Goal: Complete application form

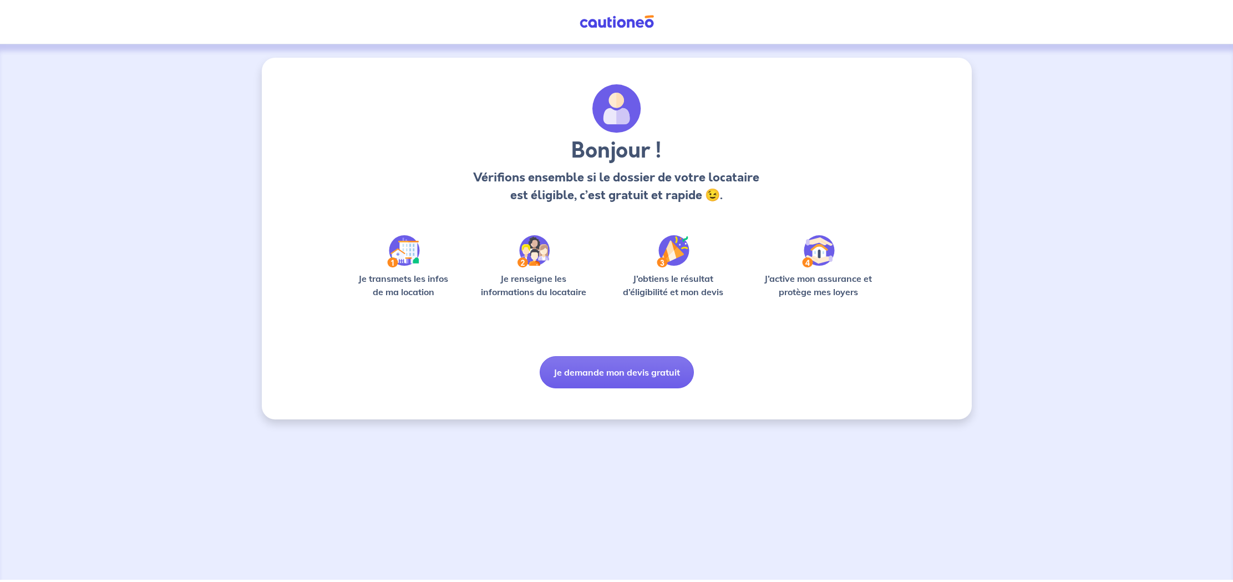
scroll to position [0, 1]
click at [598, 375] on button "Je demande mon devis gratuit" at bounding box center [617, 372] width 154 height 32
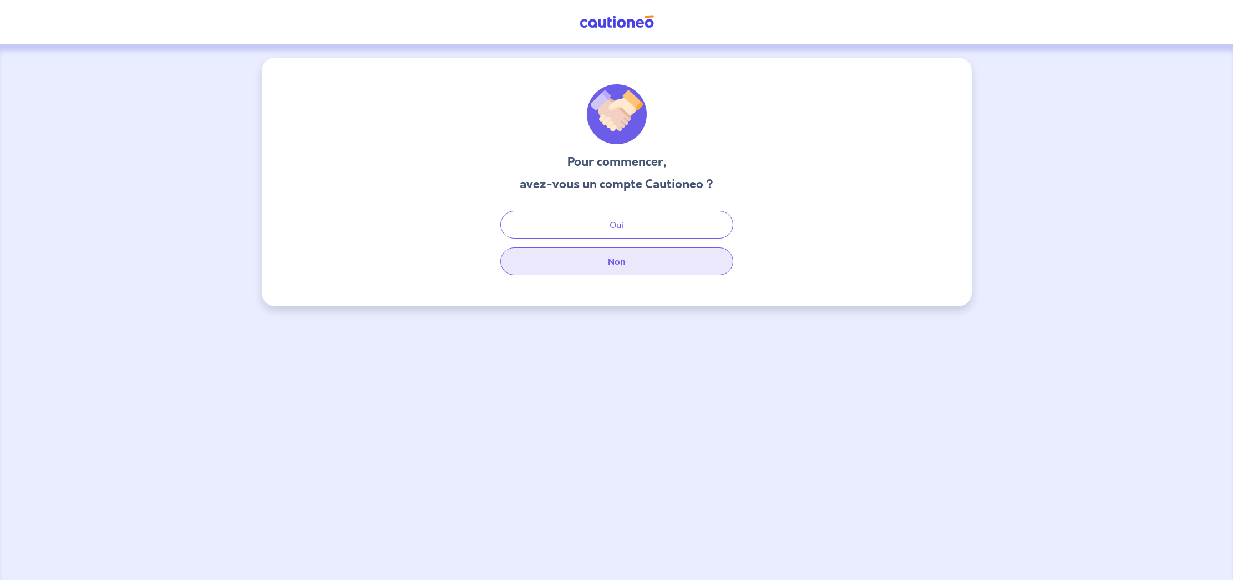
click at [618, 260] on button "Non" at bounding box center [616, 261] width 233 height 28
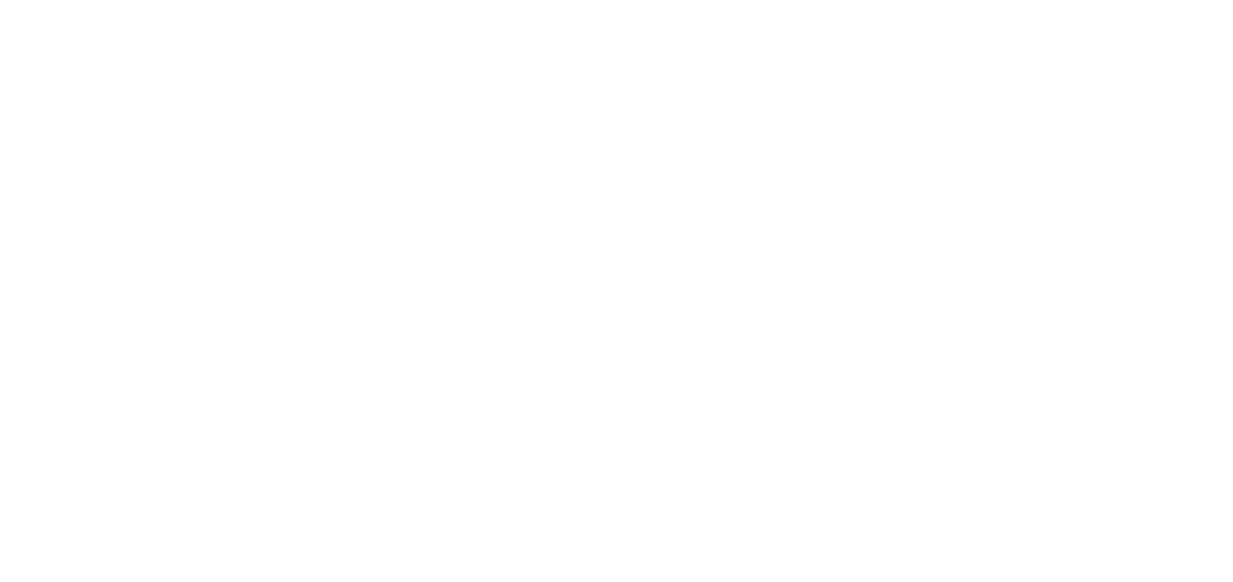
select select "FR"
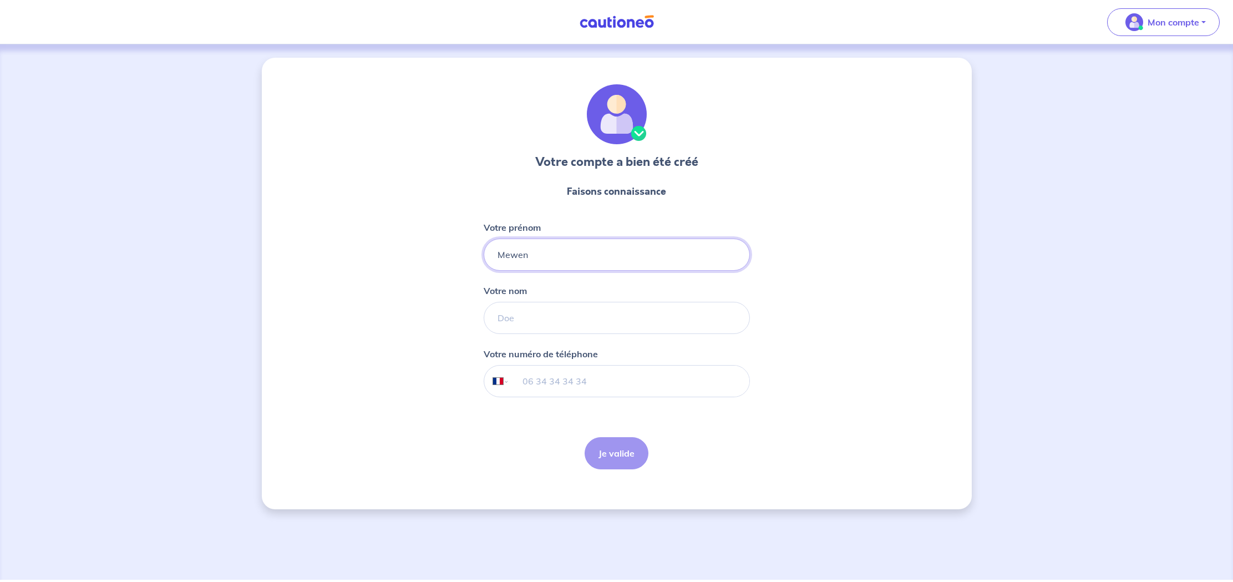
type input "Mewen"
type input "MARC"
click at [632, 383] on input "tel" at bounding box center [629, 380] width 240 height 31
type input "06 62 19 06 76"
click at [609, 455] on button "Je valide" at bounding box center [616, 453] width 64 height 32
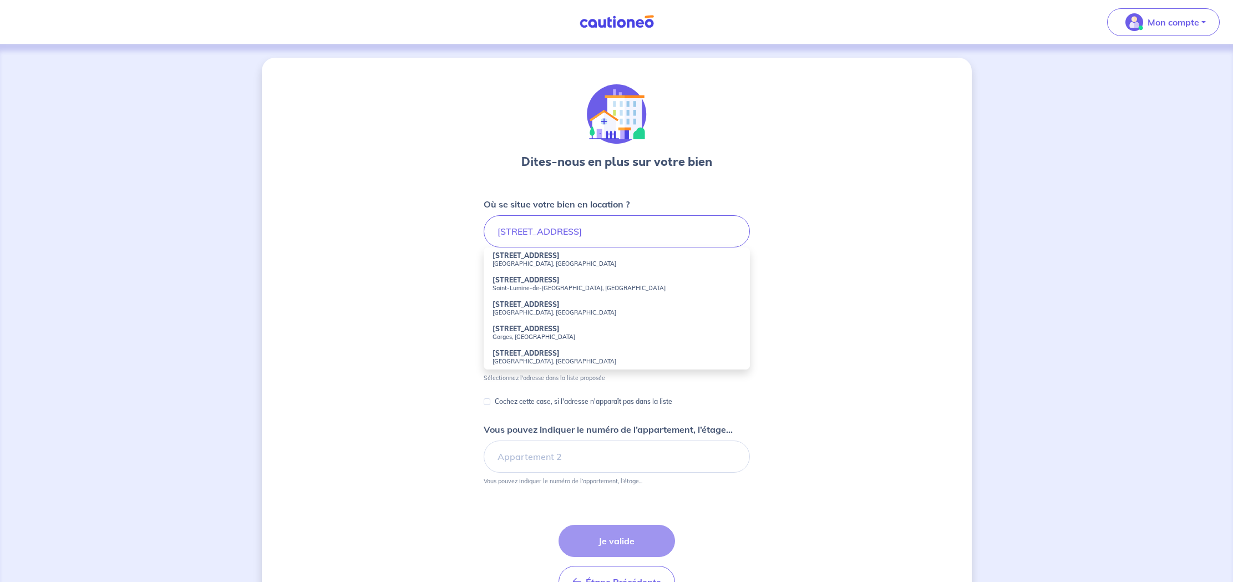
click at [532, 260] on small "[GEOGRAPHIC_DATA], [GEOGRAPHIC_DATA]" at bounding box center [616, 264] width 248 height 8
type input "[STREET_ADDRESS]"
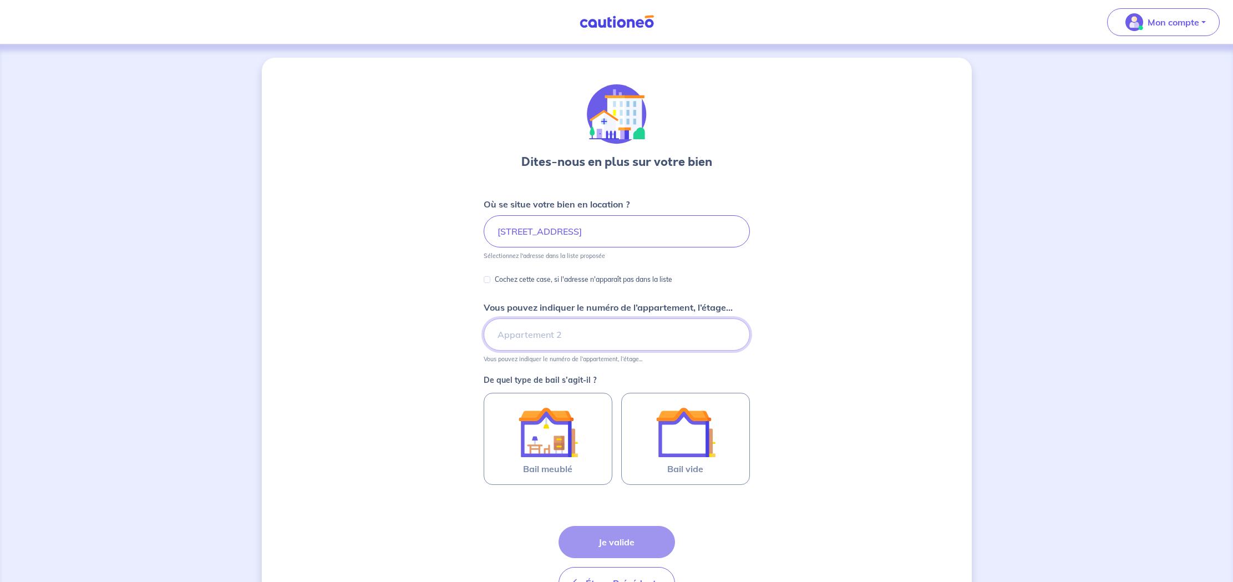
click at [561, 329] on input "Vous pouvez indiquer le numéro de l’appartement, l’étage..." at bounding box center [617, 334] width 266 height 32
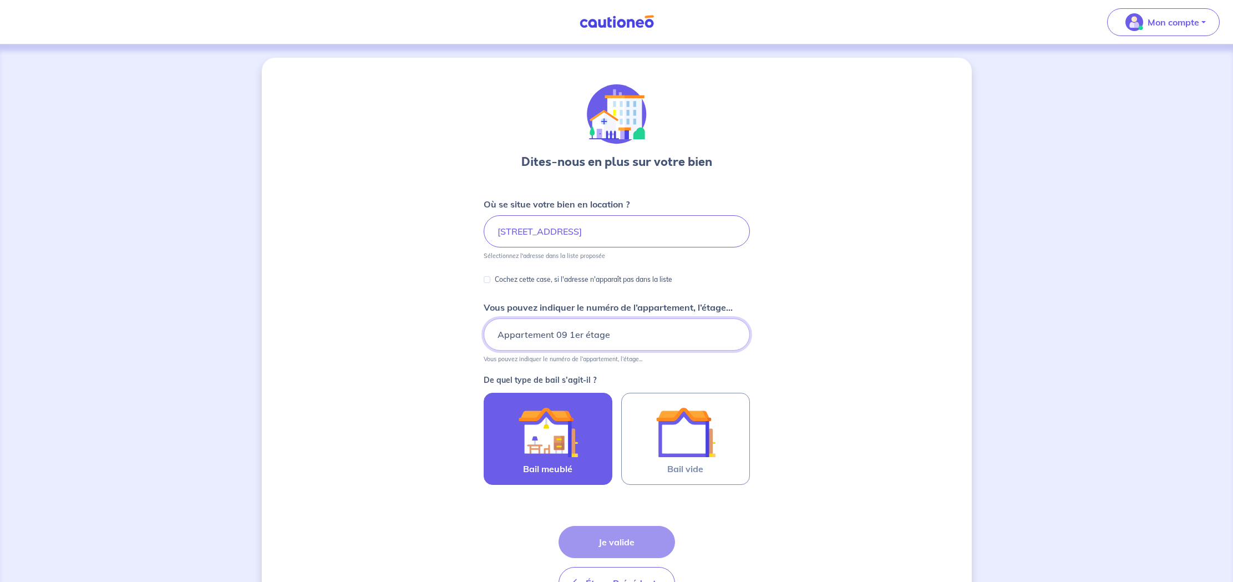
type input "Appartement 09 1er étage"
click at [543, 441] on img at bounding box center [548, 432] width 60 height 60
click at [0, 0] on input "Bail meublé" at bounding box center [0, 0] width 0 height 0
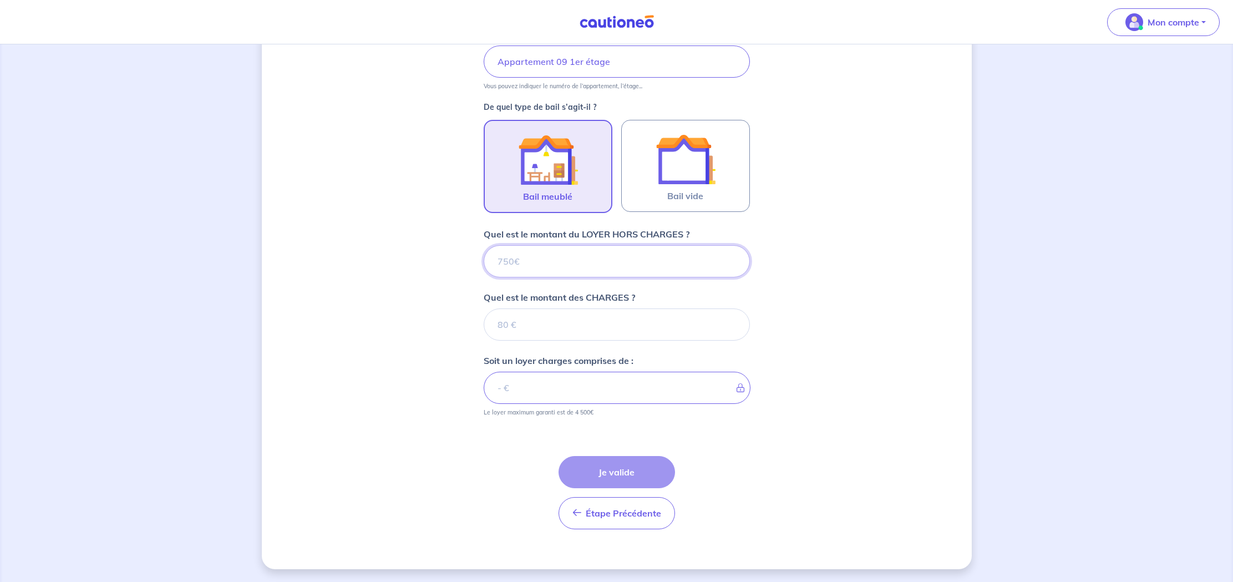
scroll to position [273, 0]
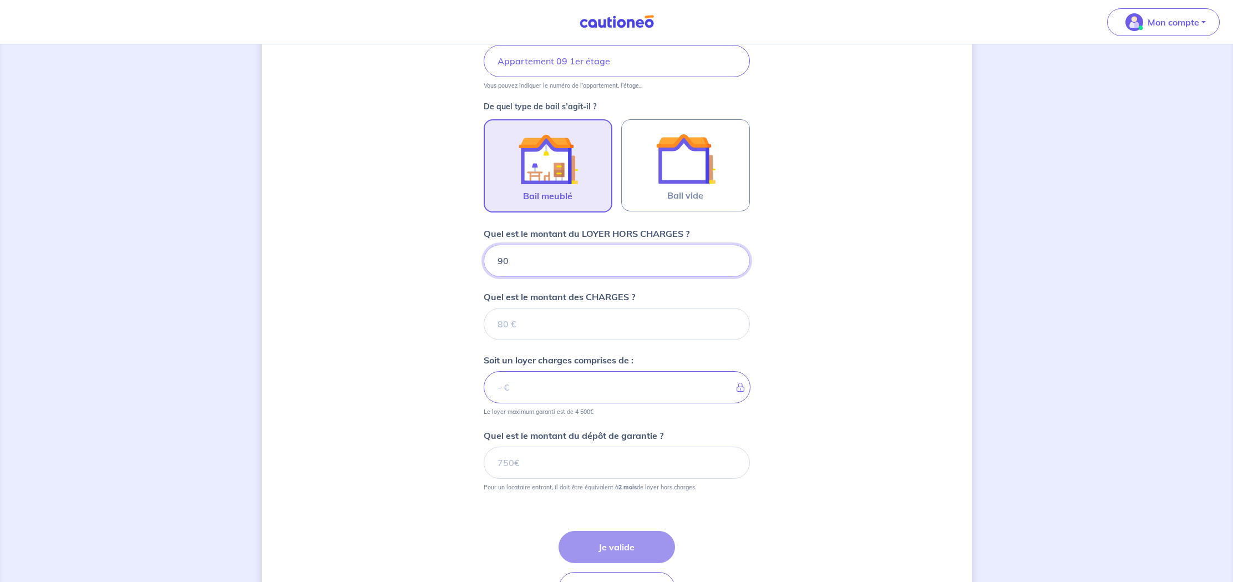
type input "900"
click at [540, 325] on input "Quel est le montant des CHARGES ?" at bounding box center [617, 324] width 266 height 32
type input "75"
type input "975"
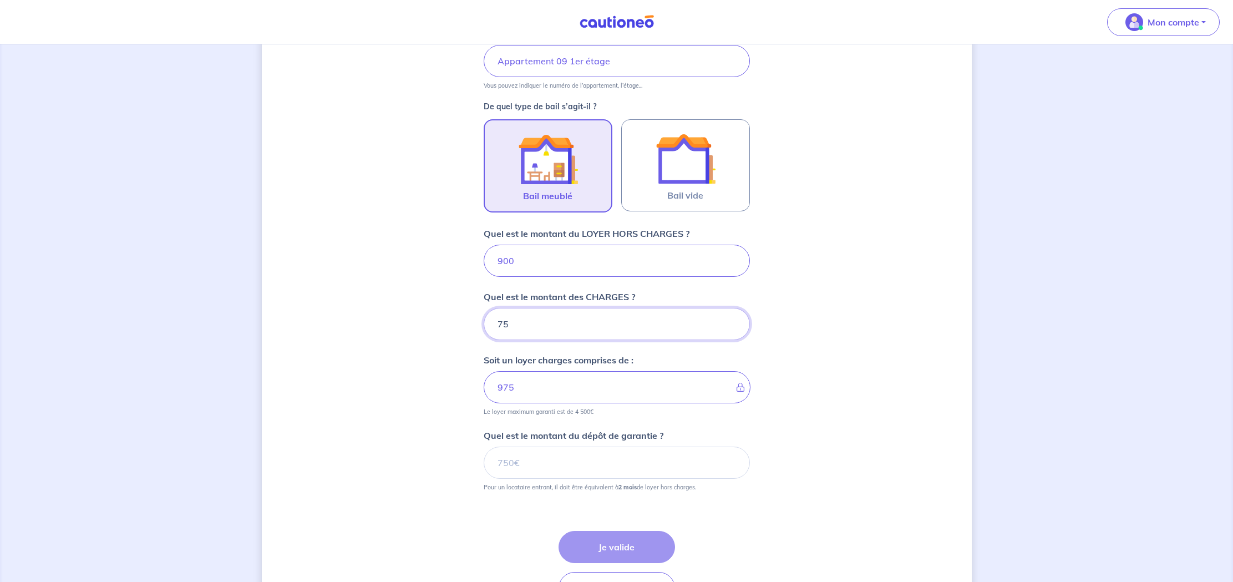
type input "75"
click at [540, 467] on input "Quel est le montant du dépôt de garantie ?" at bounding box center [617, 462] width 266 height 32
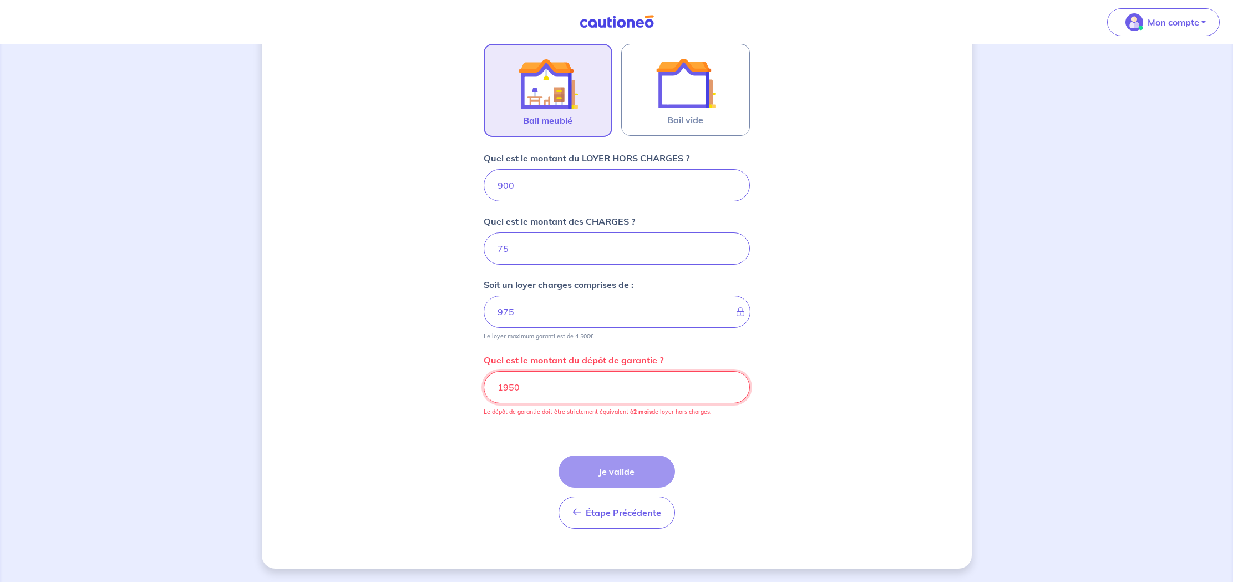
scroll to position [349, 0]
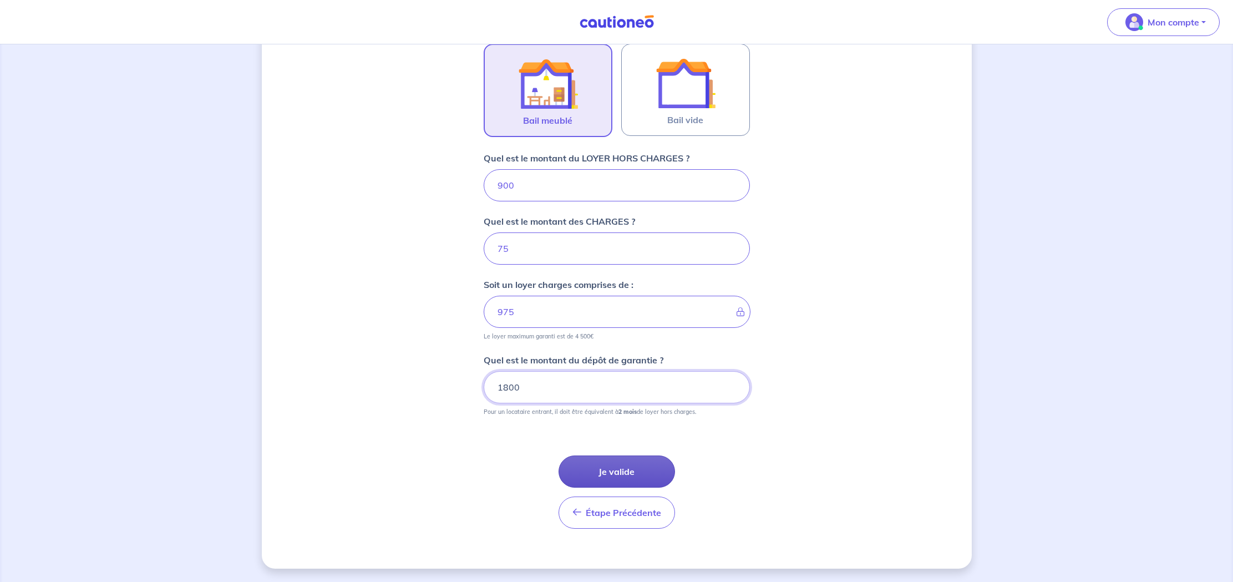
type input "1800"
click at [623, 472] on button "Je valide" at bounding box center [616, 471] width 116 height 32
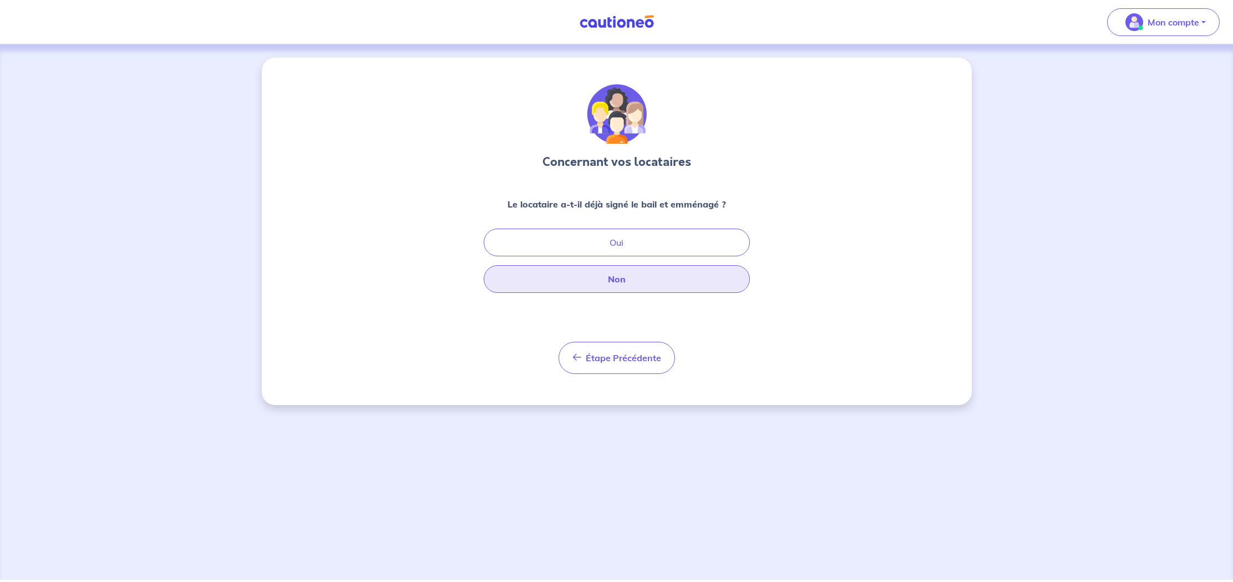
click at [622, 279] on button "Non" at bounding box center [617, 279] width 266 height 28
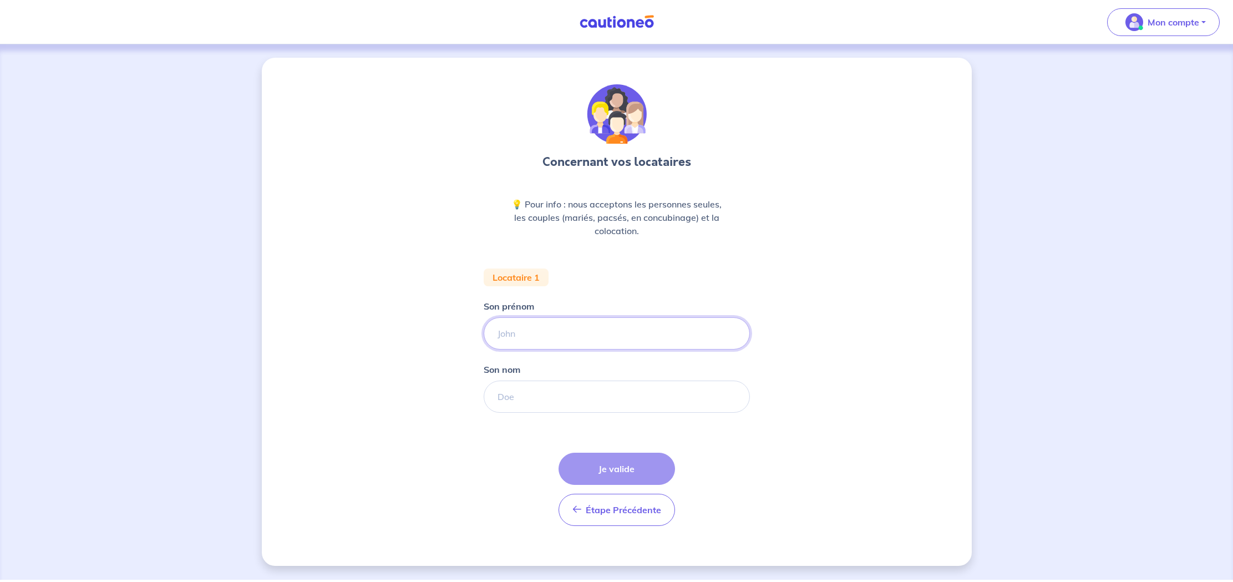
click at [558, 335] on input "Son prénom" at bounding box center [617, 333] width 266 height 32
type input "Marjane"
click at [517, 393] on input "Son nom" at bounding box center [617, 396] width 266 height 32
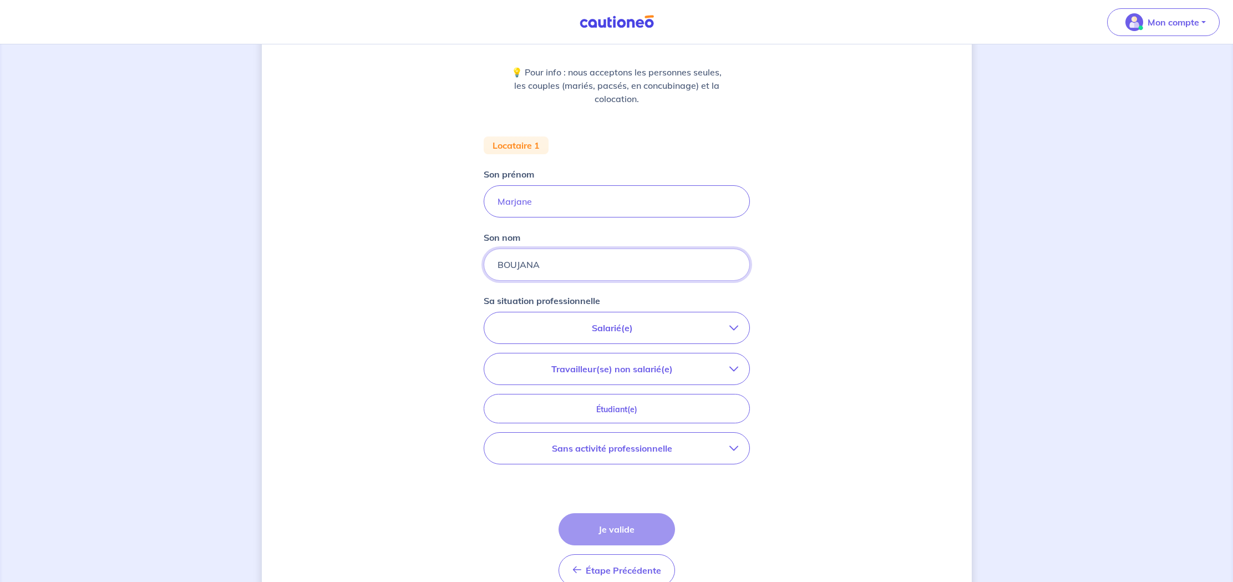
scroll to position [131, 1]
type input "BOUJANA"
click at [617, 329] on p "Salarié(e)" at bounding box center [612, 328] width 234 height 13
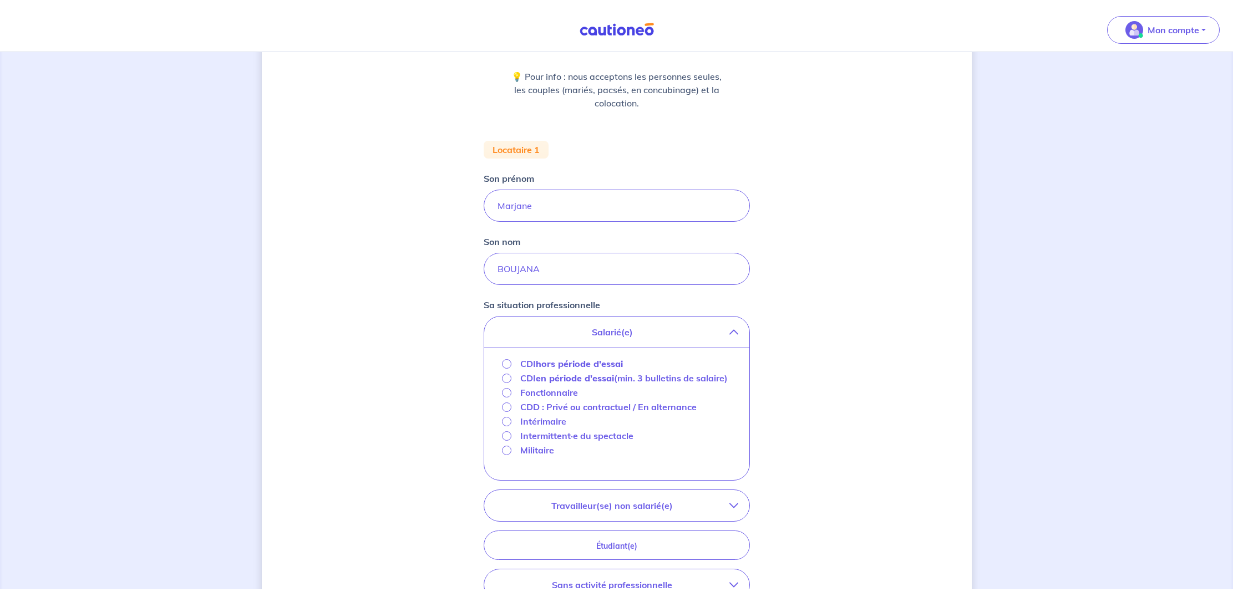
scroll to position [136, 0]
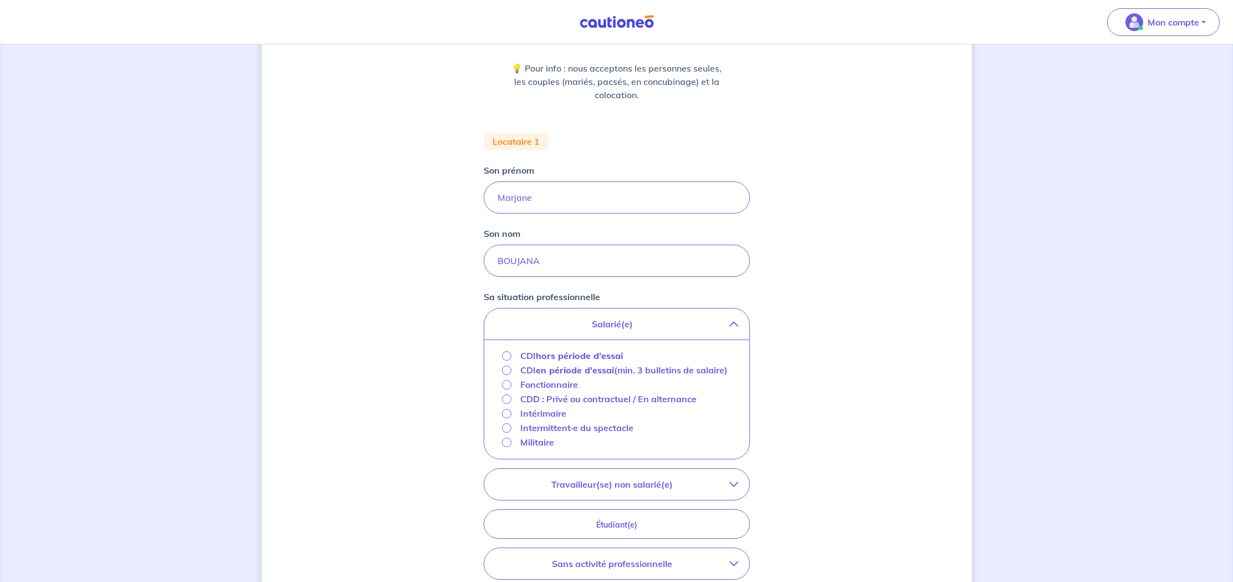
click at [505, 355] on input "CDI hors période d'essai" at bounding box center [506, 355] width 9 height 9
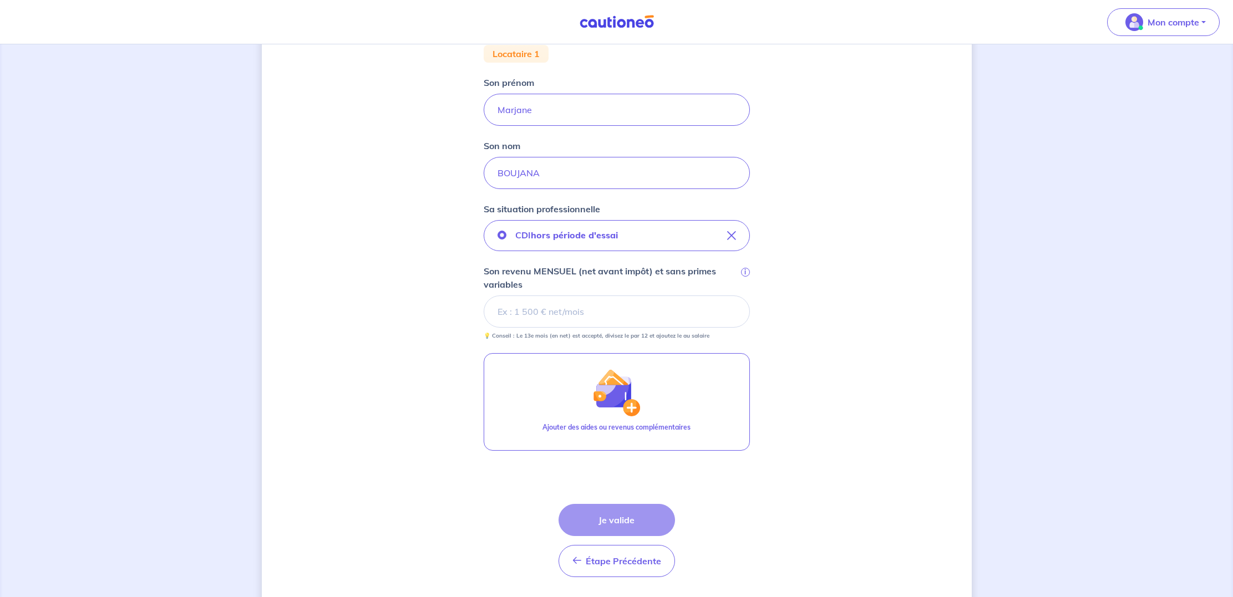
scroll to position [80, 0]
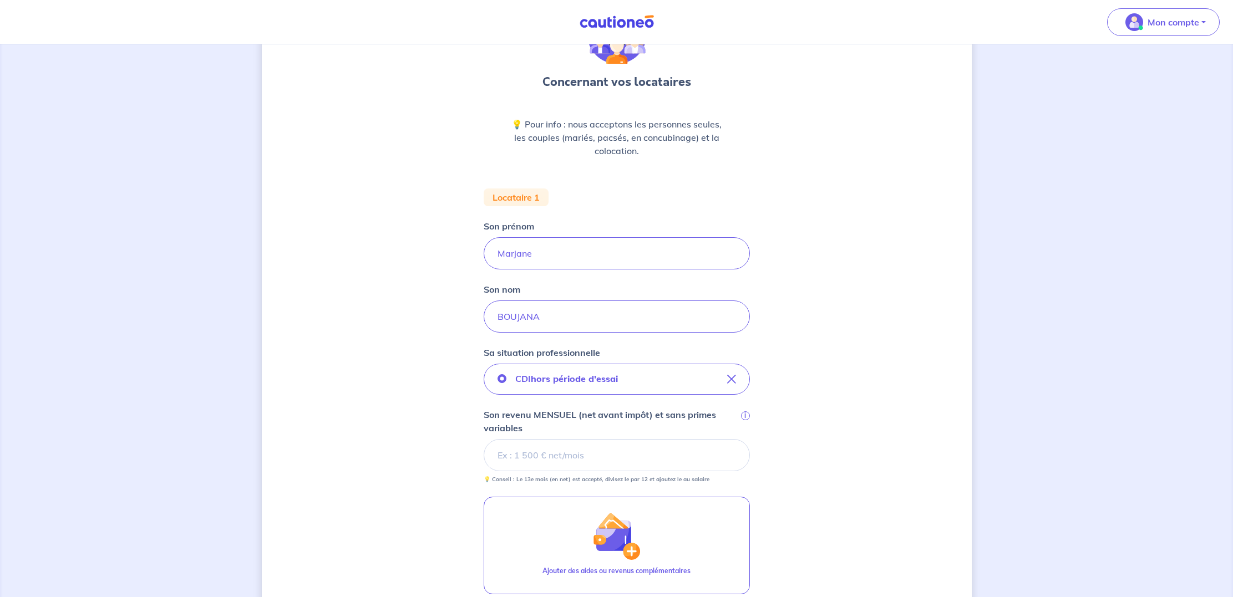
drag, startPoint x: 1026, startPoint y: -13, endPoint x: 1120, endPoint y: -67, distance: 107.8
click at [1120, 0] on html "Mon compte Me déconnecter Concernant vos locataires 💡 Pour info : nous accepton…" at bounding box center [616, 347] width 1233 height 854
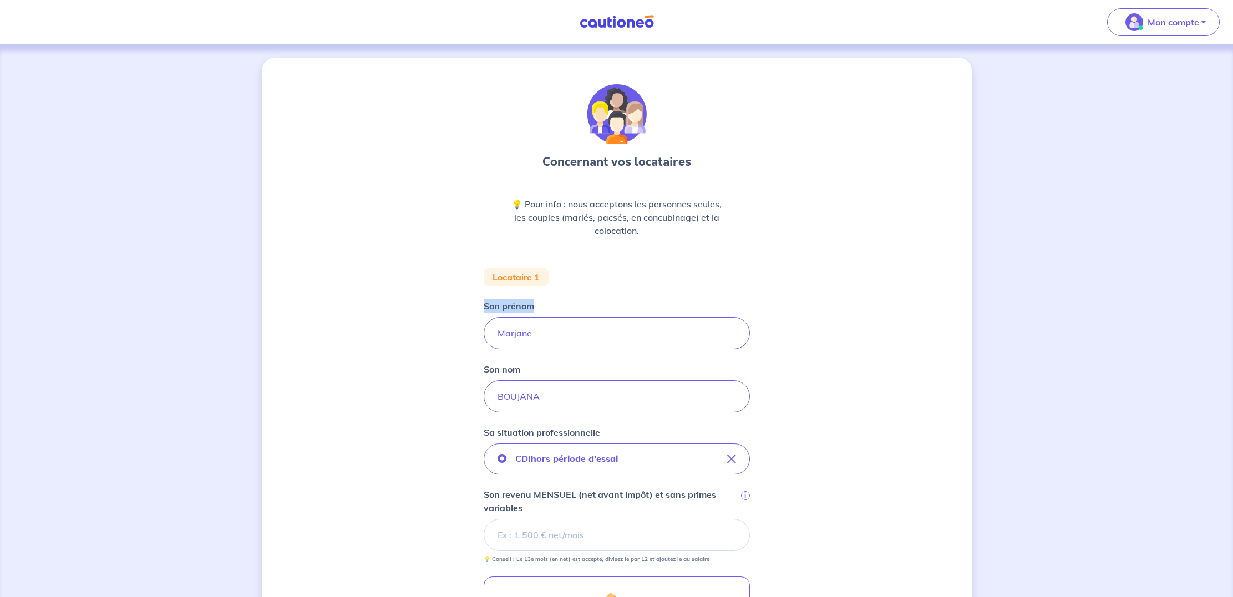
drag, startPoint x: 818, startPoint y: 331, endPoint x: 830, endPoint y: 270, distance: 62.6
click at [826, 250] on div "Concernant vos locataires 💡 Pour info : nous acceptons les personnes seules, le…" at bounding box center [617, 449] width 710 height 783
click at [1016, 403] on div "Concernant vos locataires 💡 Pour info : nous acceptons les personnes seules, le…" at bounding box center [616, 449] width 1233 height 810
drag, startPoint x: 352, startPoint y: 22, endPoint x: 303, endPoint y: -253, distance: 278.7
click at [303, 0] on html "Mon compte Me déconnecter Concernant vos locataires 💡 Pour info : nous accepton…" at bounding box center [616, 427] width 1233 height 854
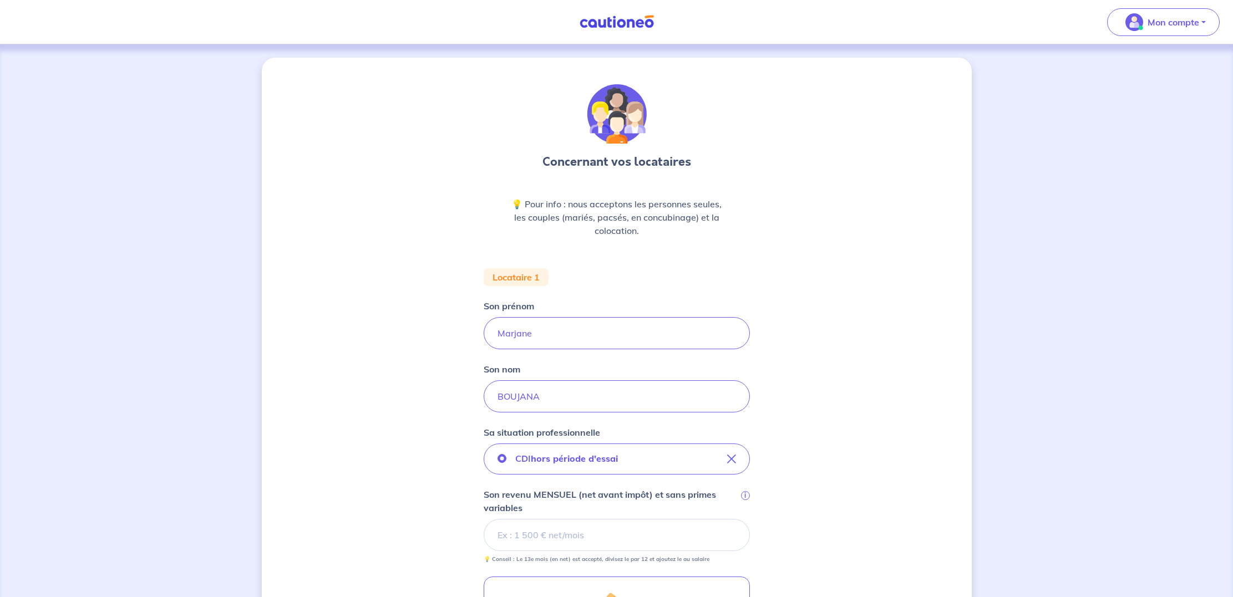
drag, startPoint x: 652, startPoint y: 455, endPoint x: 624, endPoint y: 337, distance: 121.5
click at [607, 316] on form "Locataire 1 Son prénom [PERSON_NAME] nom BOUJANA Sa situation professionnelle C…" at bounding box center [617, 538] width 266 height 541
drag, startPoint x: 855, startPoint y: 403, endPoint x: 843, endPoint y: 301, distance: 102.7
click at [843, 301] on div "Concernant vos locataires 💡 Pour info : nous acceptons les personnes seules, le…" at bounding box center [617, 449] width 710 height 783
click at [868, 449] on div "Concernant vos locataires 💡 Pour info : nous acceptons les personnes seules, le…" at bounding box center [617, 449] width 710 height 783
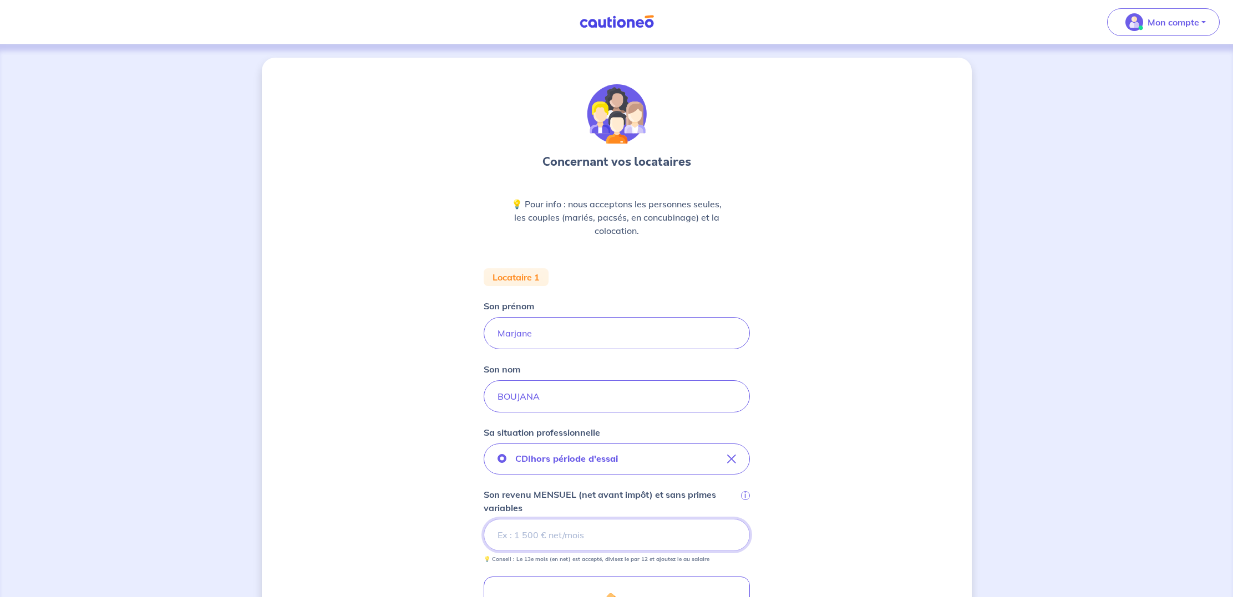
click at [578, 533] on input "Son revenu MENSUEL (net avant impôt) et sans primes variables i" at bounding box center [617, 535] width 266 height 32
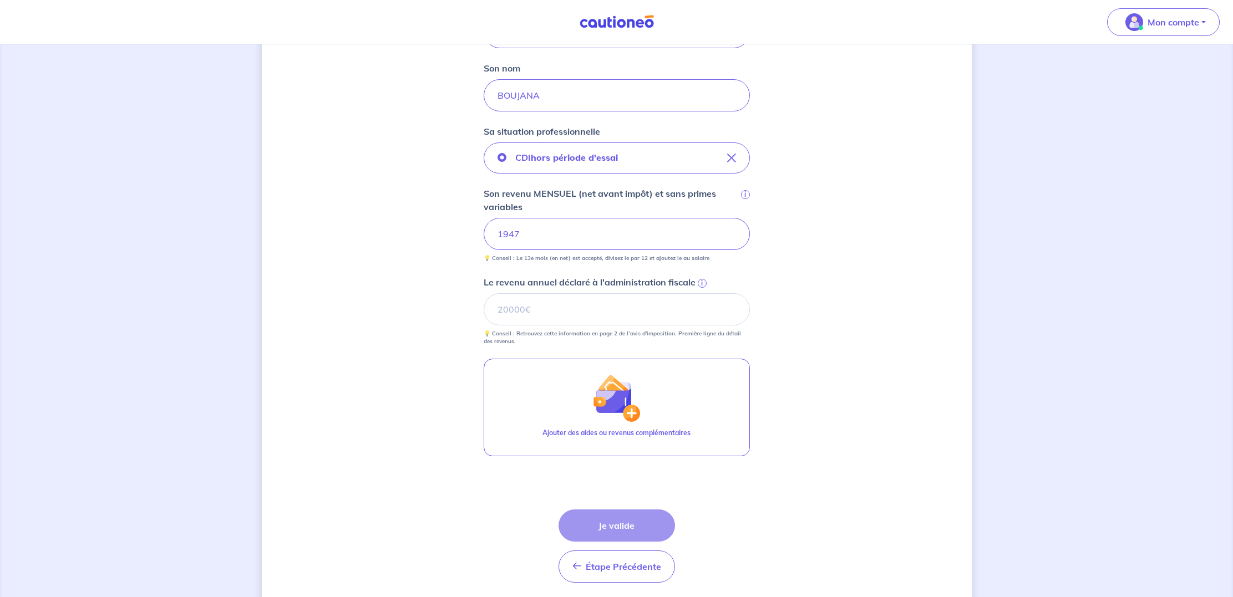
scroll to position [302, 1]
click at [510, 308] on input "Le revenu annuel déclaré à l'administration fiscale i" at bounding box center [617, 309] width 266 height 32
type input "26415"
click at [621, 526] on button "Je valide" at bounding box center [616, 525] width 116 height 32
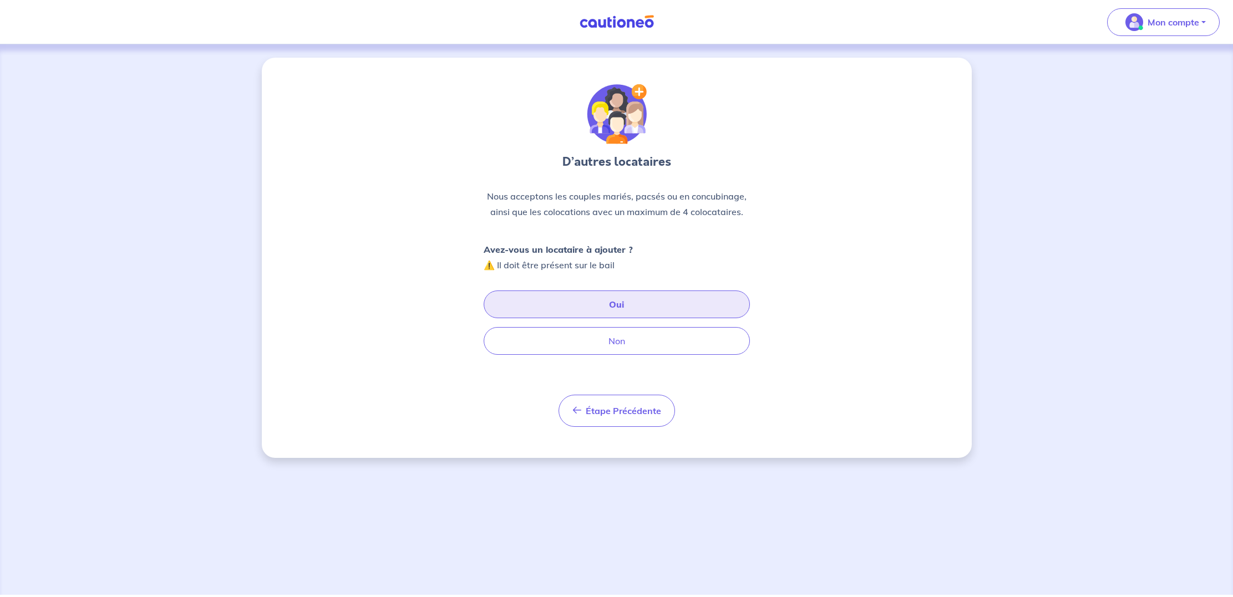
click at [625, 304] on button "Oui" at bounding box center [617, 305] width 266 height 28
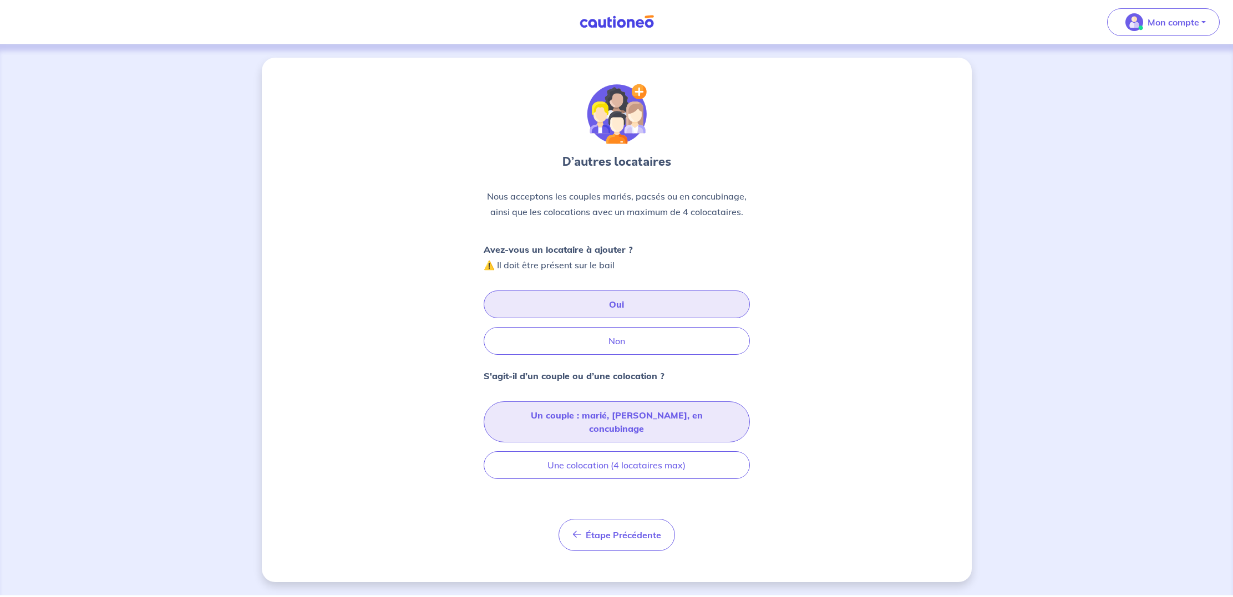
click at [610, 414] on button "Un couple : marié, [PERSON_NAME], en concubinage" at bounding box center [617, 421] width 266 height 41
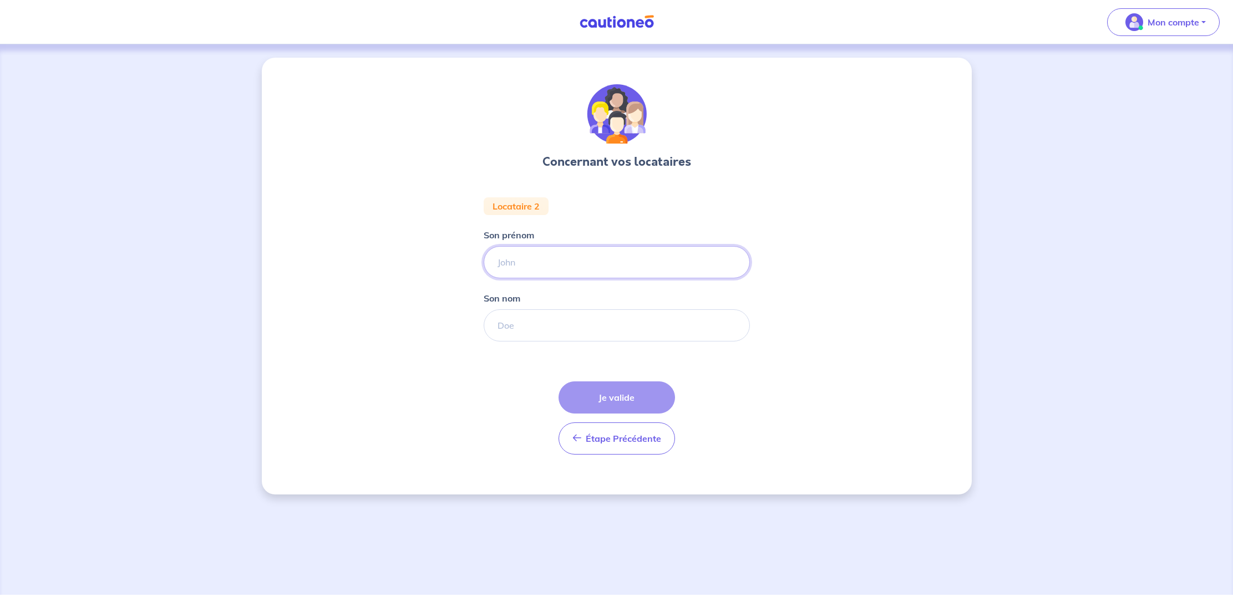
click at [530, 258] on input "Son prénom" at bounding box center [617, 262] width 266 height 32
type input "[PERSON_NAME]"
drag, startPoint x: 418, startPoint y: 360, endPoint x: 521, endPoint y: 338, distance: 105.6
click at [420, 360] on div "Concernant vos locataires Locataire 2 Son prénom [PERSON_NAME] nom Étape Précéd…" at bounding box center [617, 276] width 710 height 437
click at [548, 325] on input "Son nom" at bounding box center [617, 325] width 266 height 32
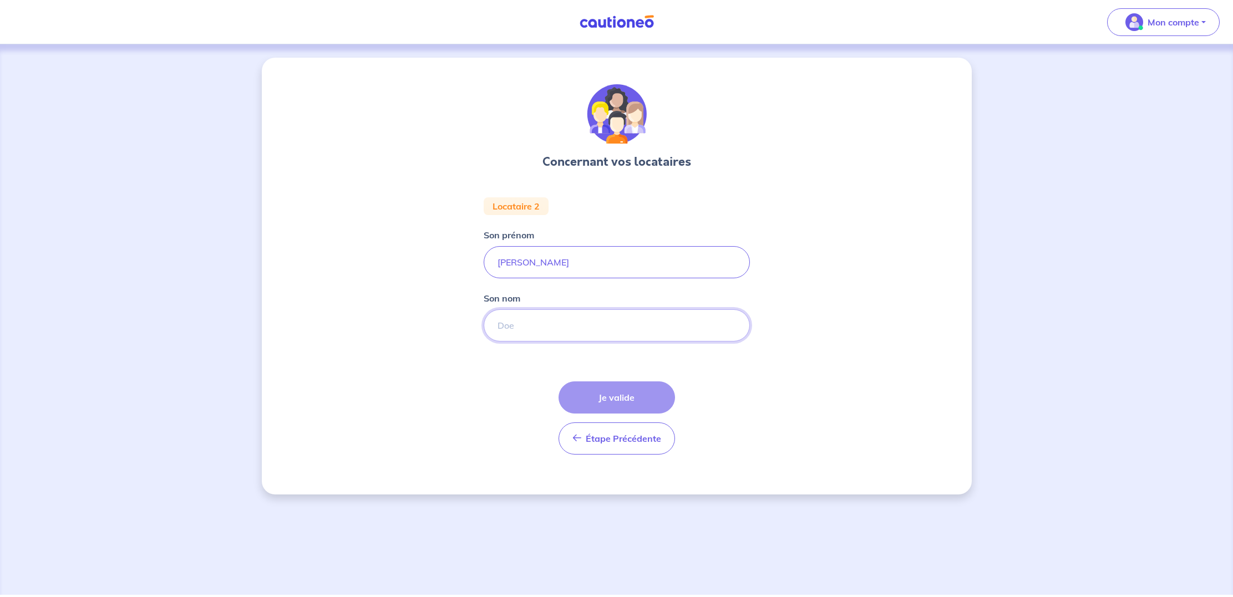
click at [520, 327] on input "Son nom" at bounding box center [617, 325] width 266 height 32
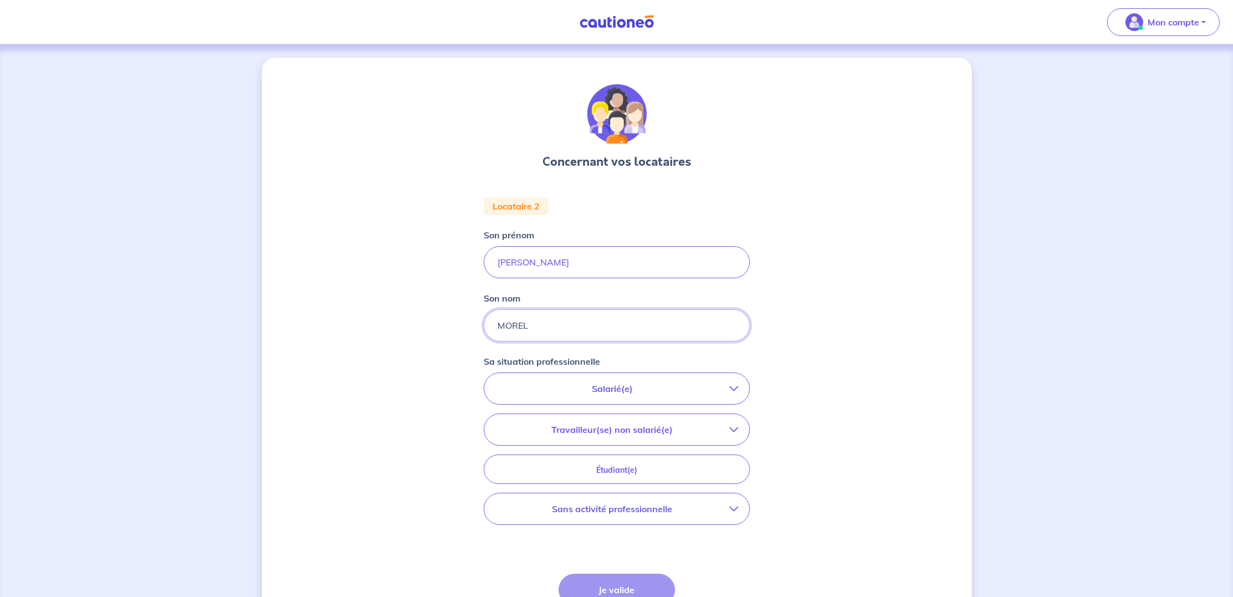
type input "MOREL"
click at [629, 433] on p "Travailleur(se) non salarié(e)" at bounding box center [612, 429] width 234 height 13
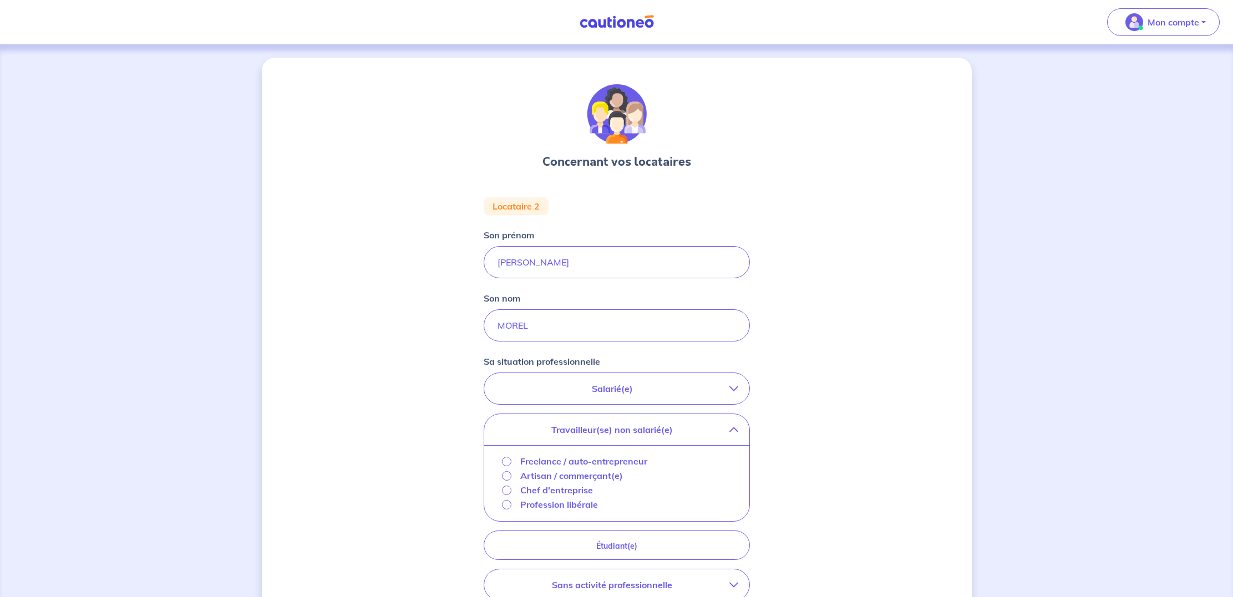
click at [505, 490] on input "Chef d'entreprise" at bounding box center [506, 490] width 9 height 9
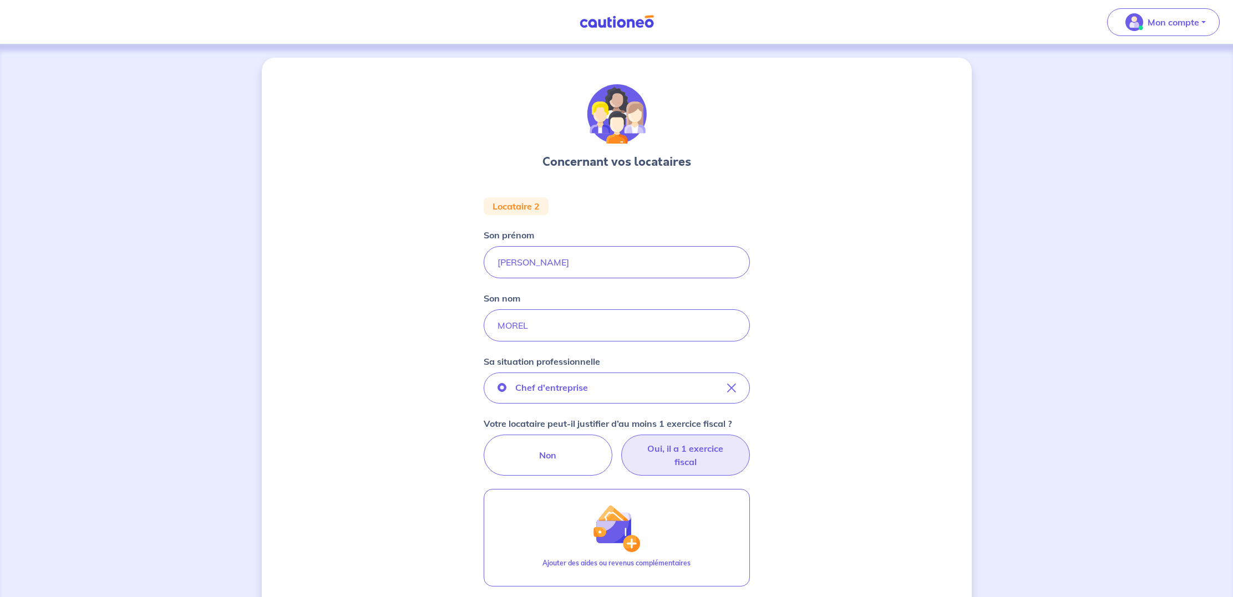
click at [696, 453] on label "Oui, il a 1 exercice fiscal" at bounding box center [685, 455] width 129 height 41
click at [620, 442] on input "Oui, il a 1 exercice fiscal" at bounding box center [616, 438] width 7 height 7
radio input "true"
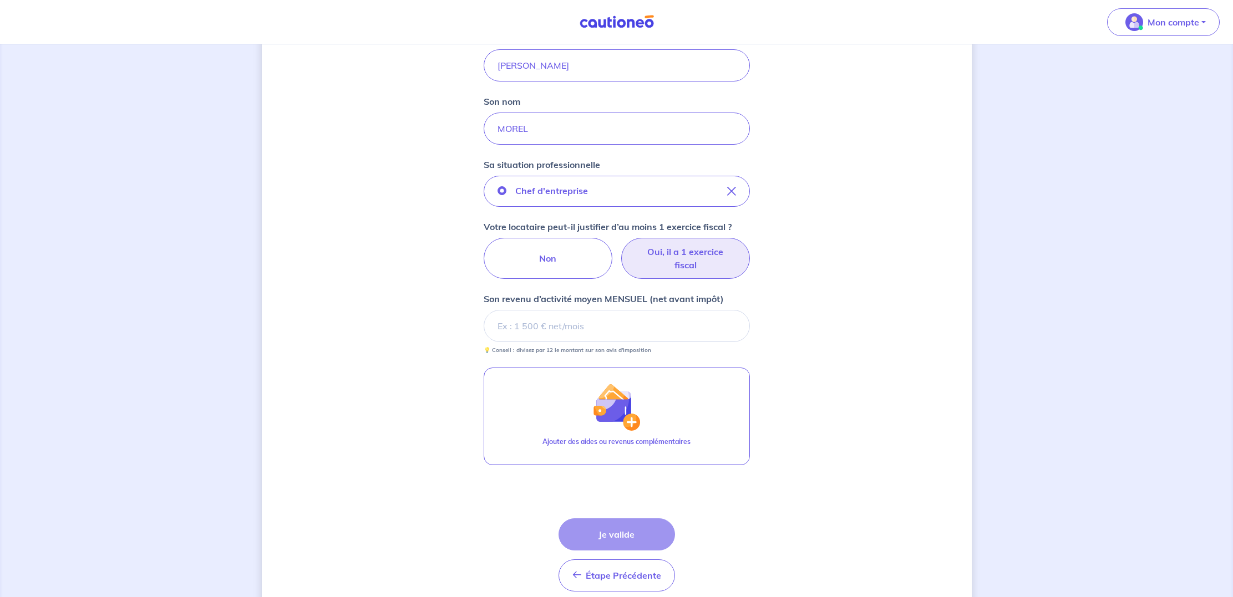
scroll to position [192, 0]
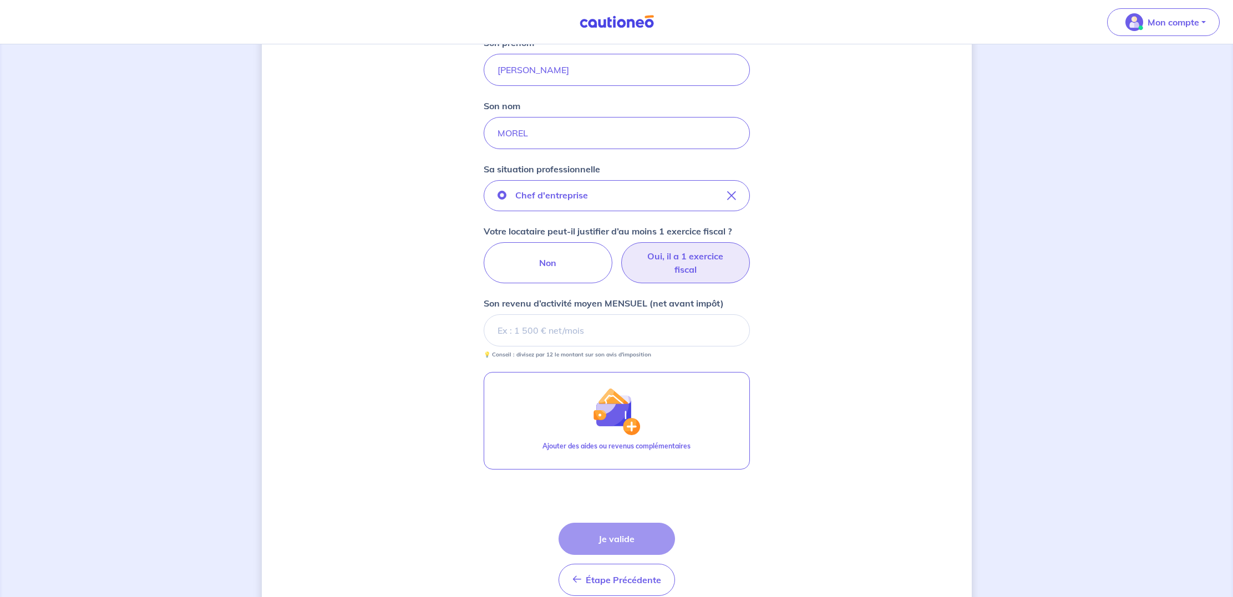
click at [558, 328] on input "Son revenu d’activité moyen MENSUEL (net avant impôt)" at bounding box center [617, 330] width 266 height 32
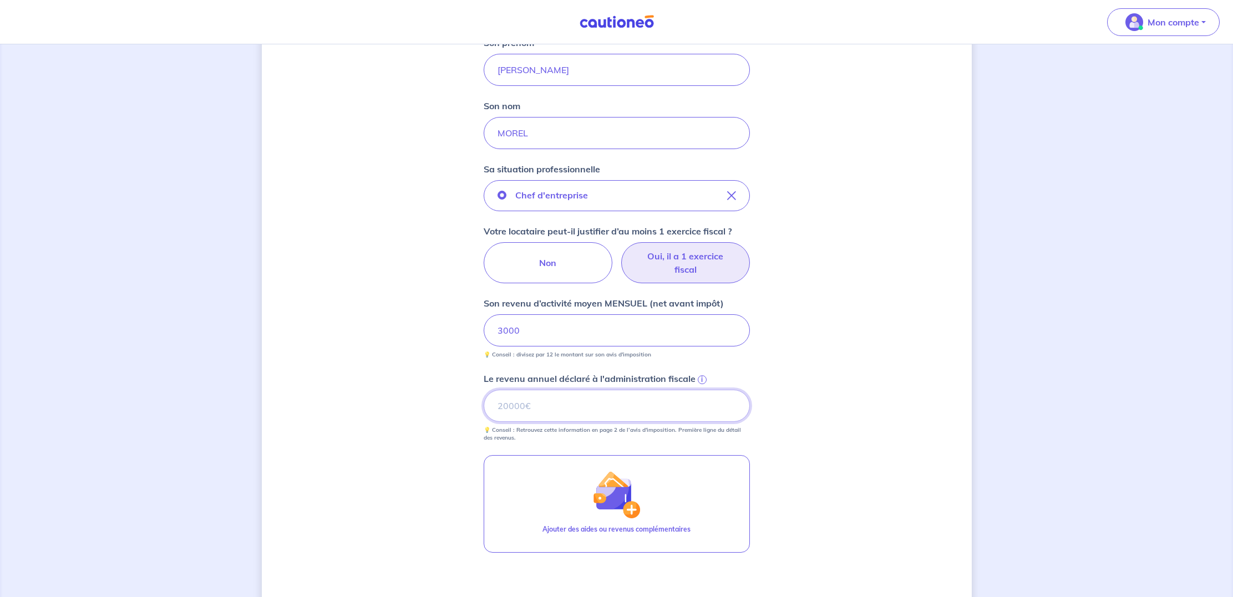
click at [547, 406] on input "Le revenu annuel déclaré à l'administration fiscale i" at bounding box center [617, 406] width 266 height 32
type input "49953"
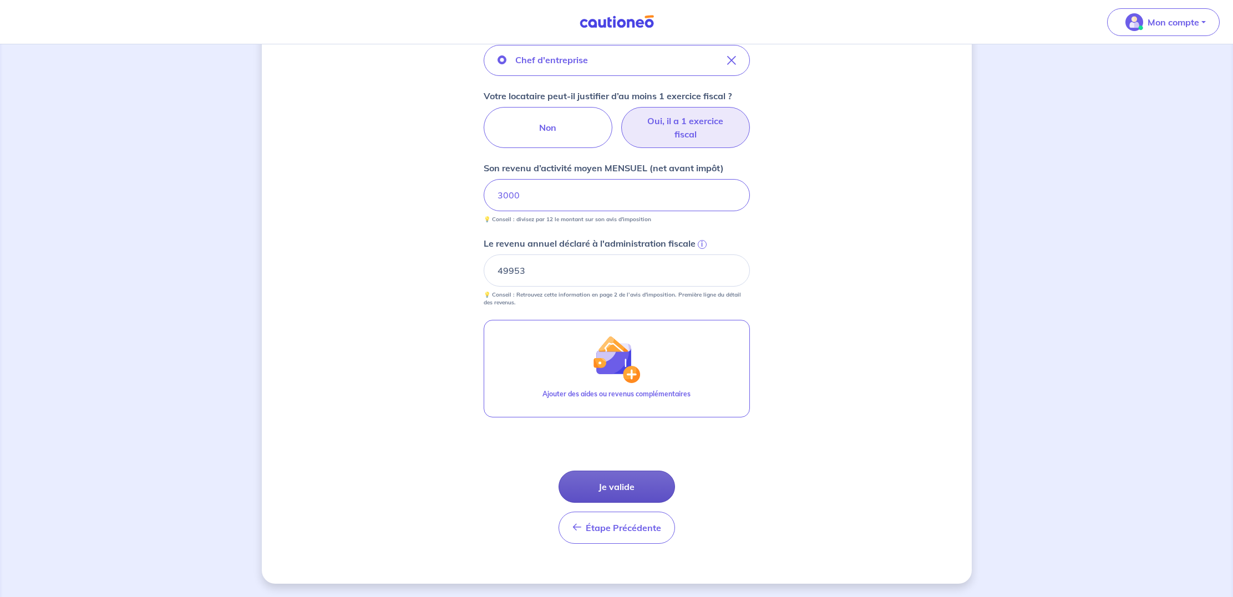
scroll to position [328, 0]
click at [627, 485] on button "Je valide" at bounding box center [616, 487] width 116 height 32
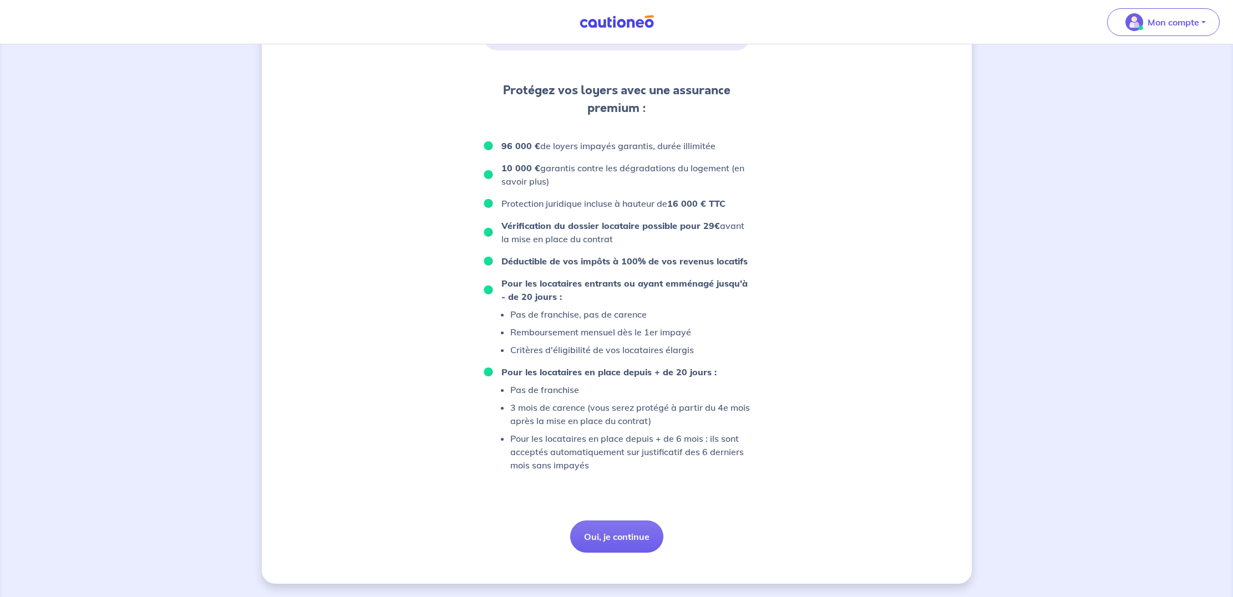
scroll to position [670, 0]
click at [612, 540] on button "Oui, je continue" at bounding box center [616, 537] width 93 height 32
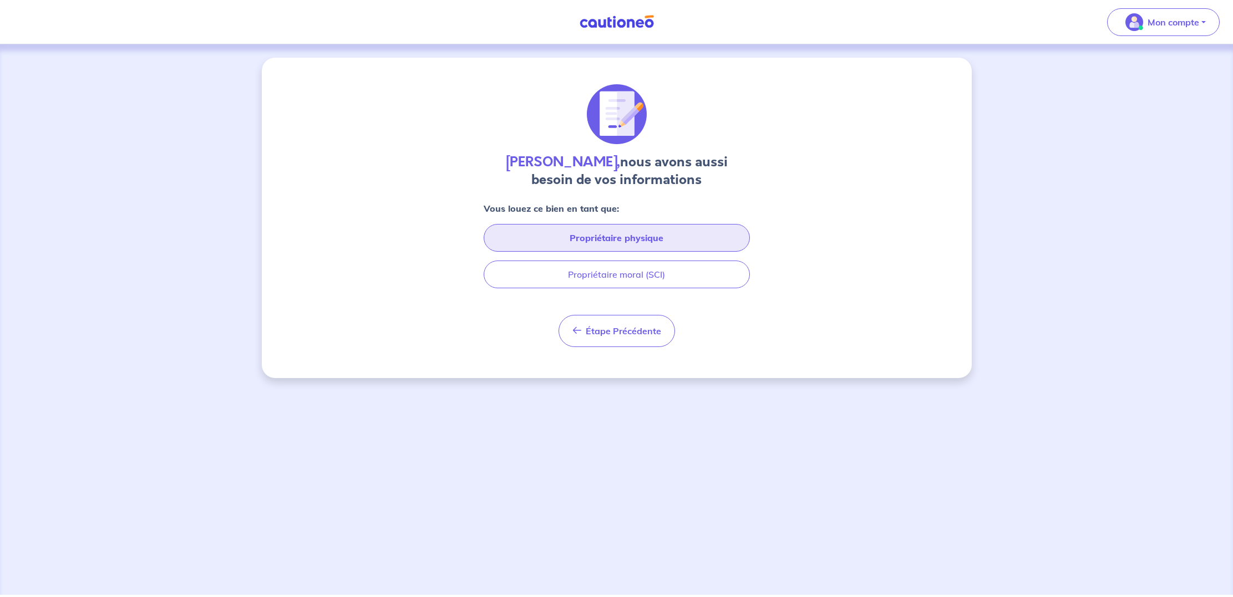
click at [619, 241] on button "Propriétaire physique" at bounding box center [617, 238] width 266 height 28
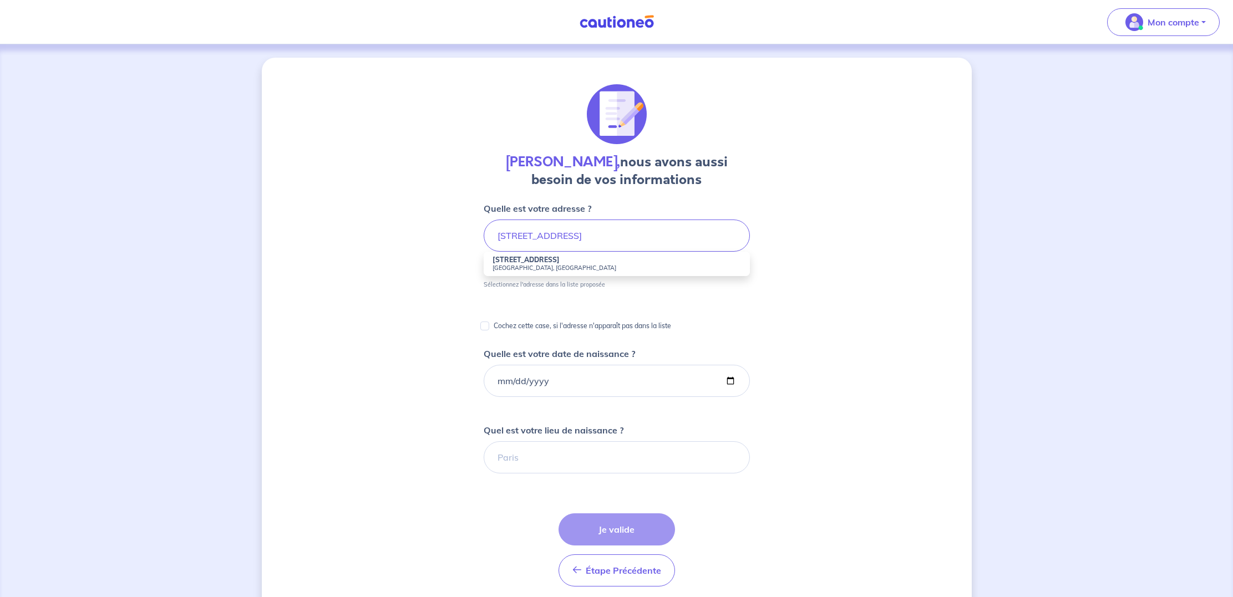
click at [508, 265] on small "[GEOGRAPHIC_DATA], [GEOGRAPHIC_DATA]" at bounding box center [616, 268] width 248 height 8
type input "[STREET_ADDRESS]"
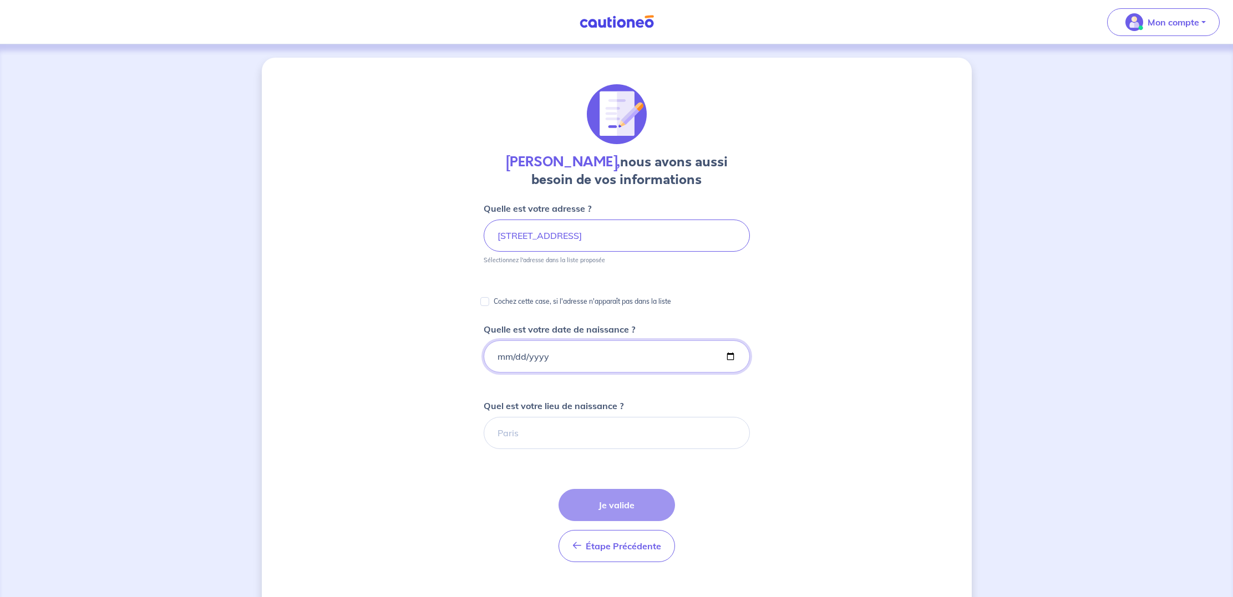
click at [541, 353] on input "Quelle est votre date de naissance ?" at bounding box center [617, 356] width 266 height 32
type input "[DATE]"
click at [758, 414] on div "[PERSON_NAME], nous avons aussi besoin de vos informations Quelle est votre adr…" at bounding box center [617, 417] width 710 height 718
type input "[GEOGRAPHIC_DATA]"
click at [616, 505] on button "Je valide" at bounding box center [616, 505] width 116 height 32
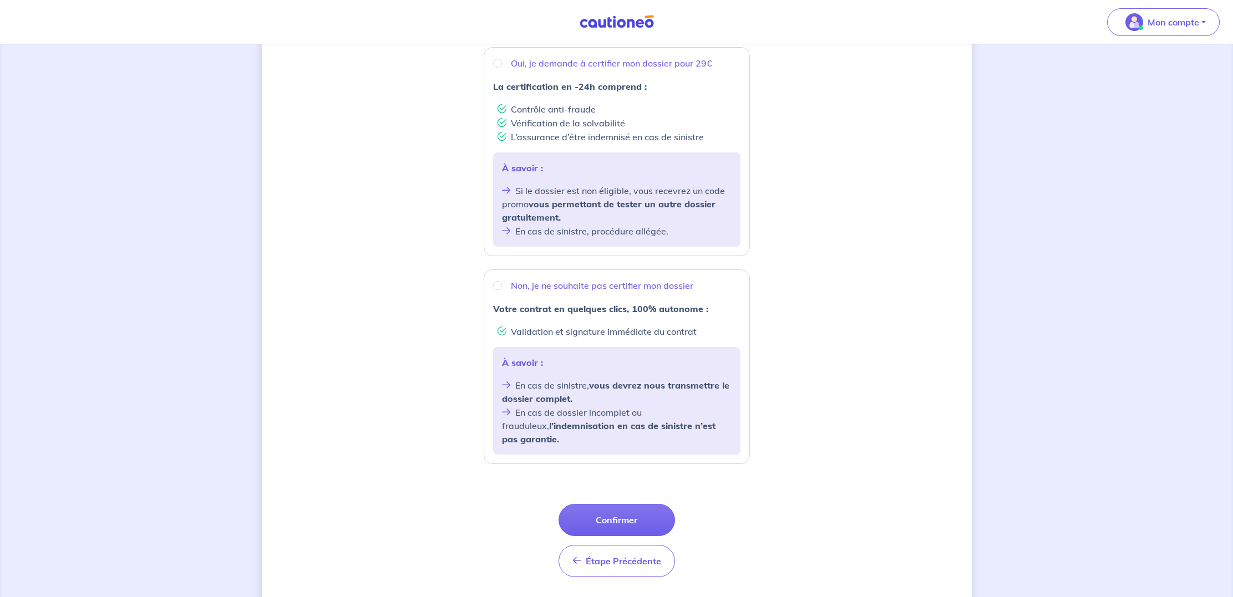
scroll to position [214, 0]
click at [496, 285] on input "Non, je ne souhaite pas certifier mon dossier" at bounding box center [497, 283] width 9 height 9
radio input "true"
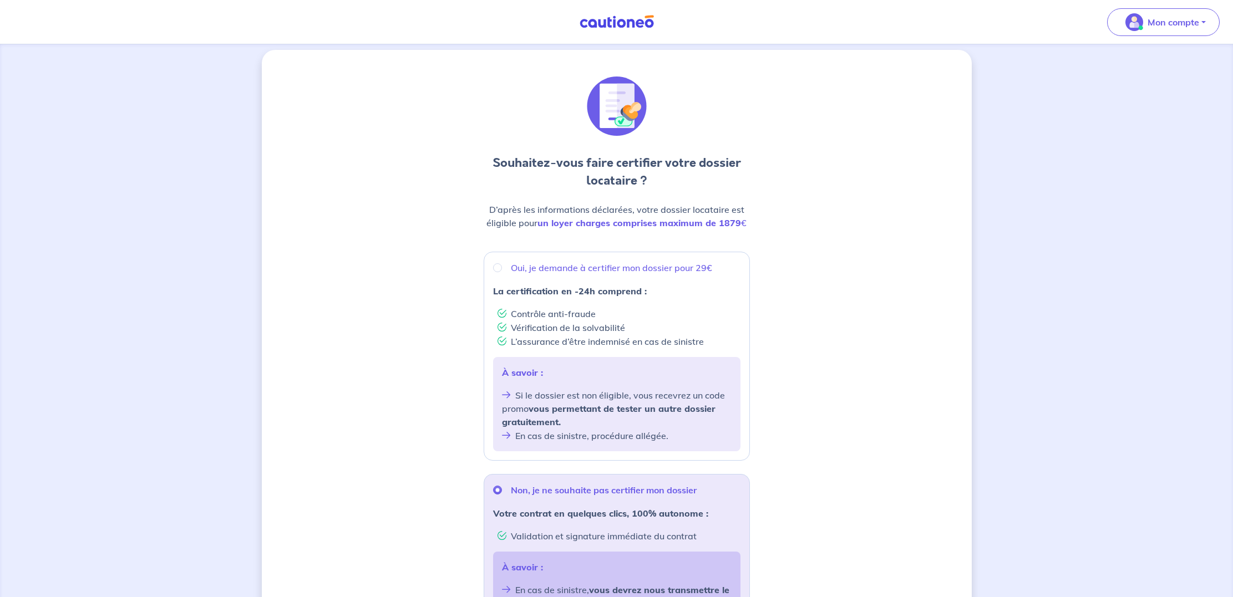
scroll to position [0, 0]
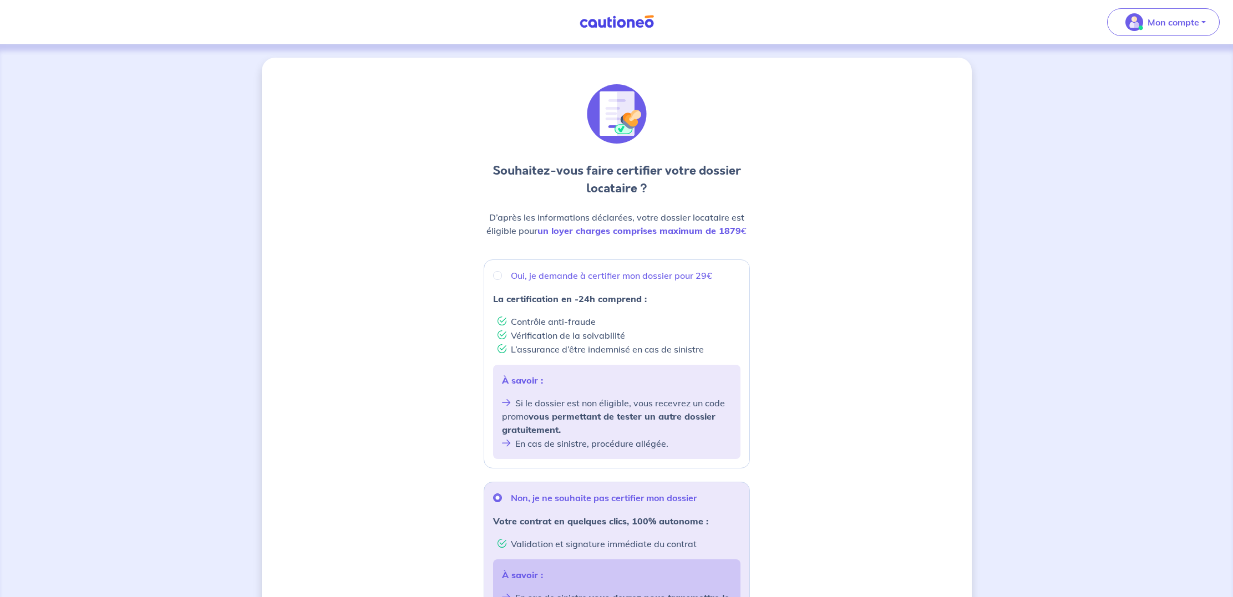
click at [499, 274] on input "Oui, je demande à certifier mon dossier pour 29€" at bounding box center [497, 275] width 9 height 9
radio input "true"
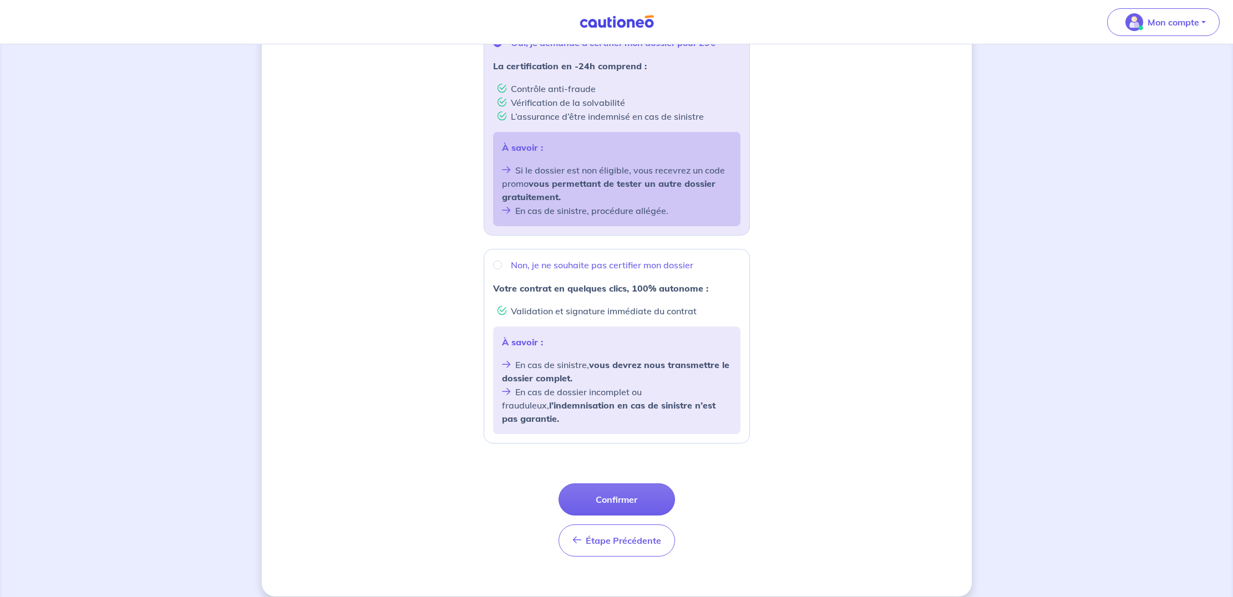
scroll to position [232, 0]
click at [629, 487] on button "Confirmer" at bounding box center [616, 500] width 116 height 32
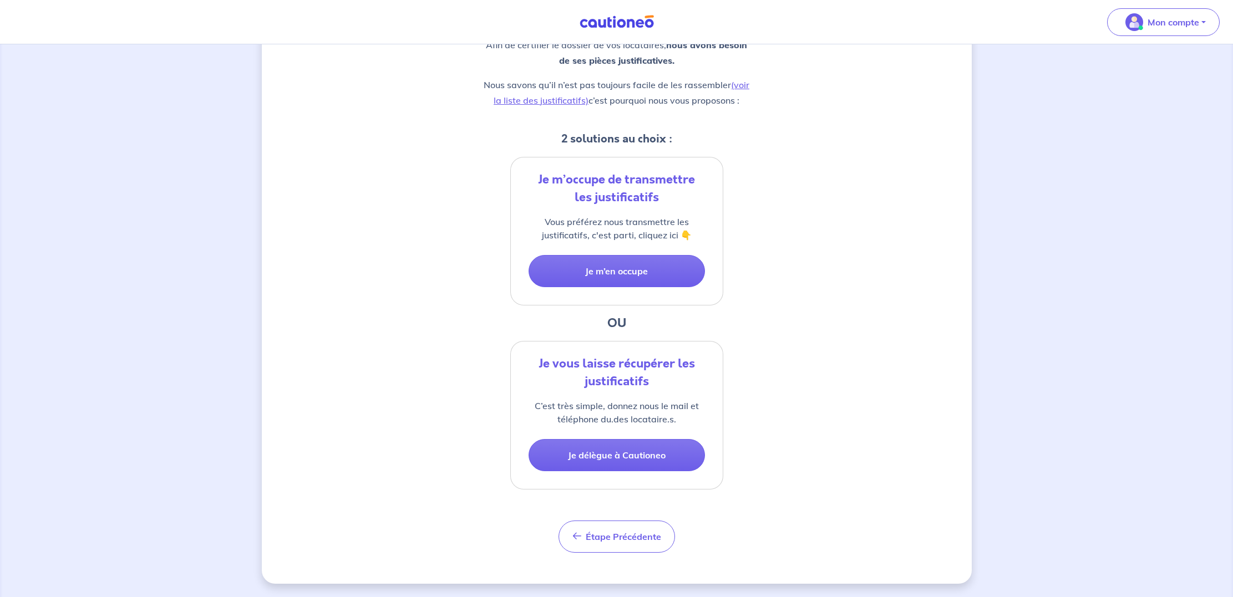
scroll to position [154, 0]
click at [623, 273] on button "Je m’en occupe" at bounding box center [616, 271] width 176 height 32
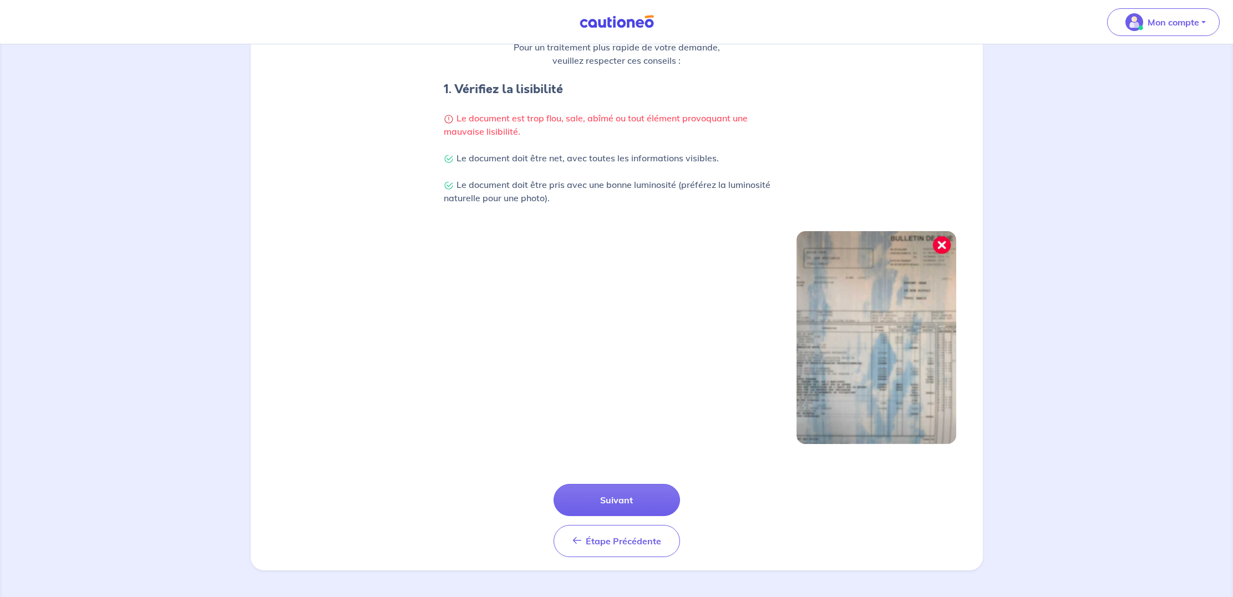
scroll to position [197, 0]
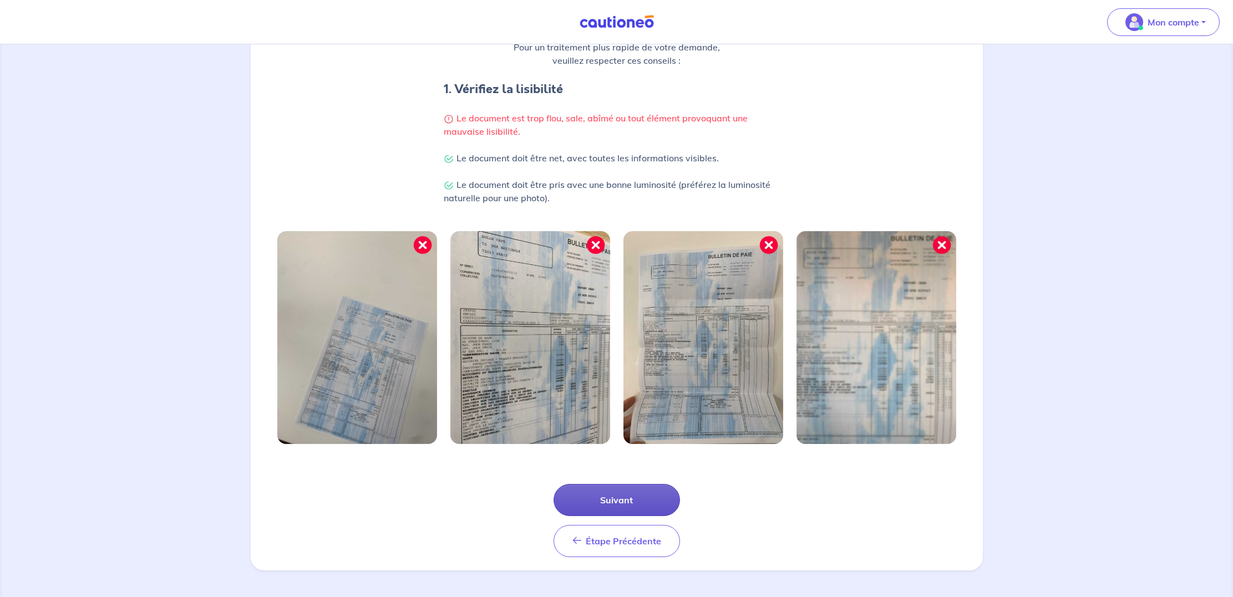
click at [621, 502] on button "Suivant" at bounding box center [616, 500] width 126 height 32
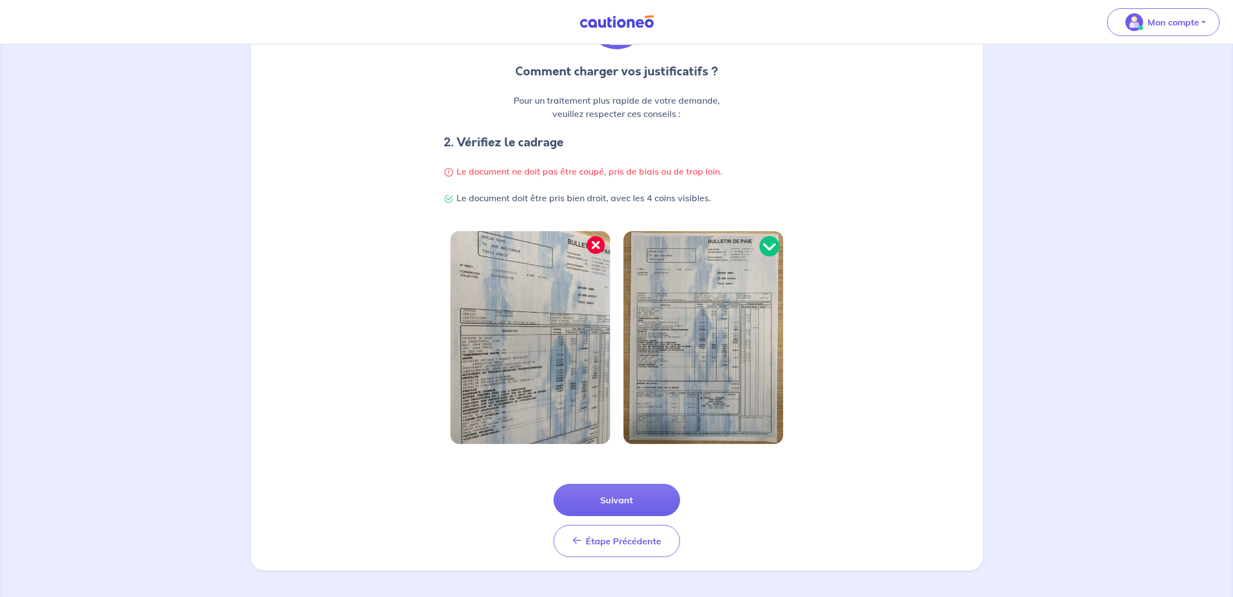
scroll to position [144, 0]
click at [626, 498] on button "Suivant" at bounding box center [616, 500] width 126 height 32
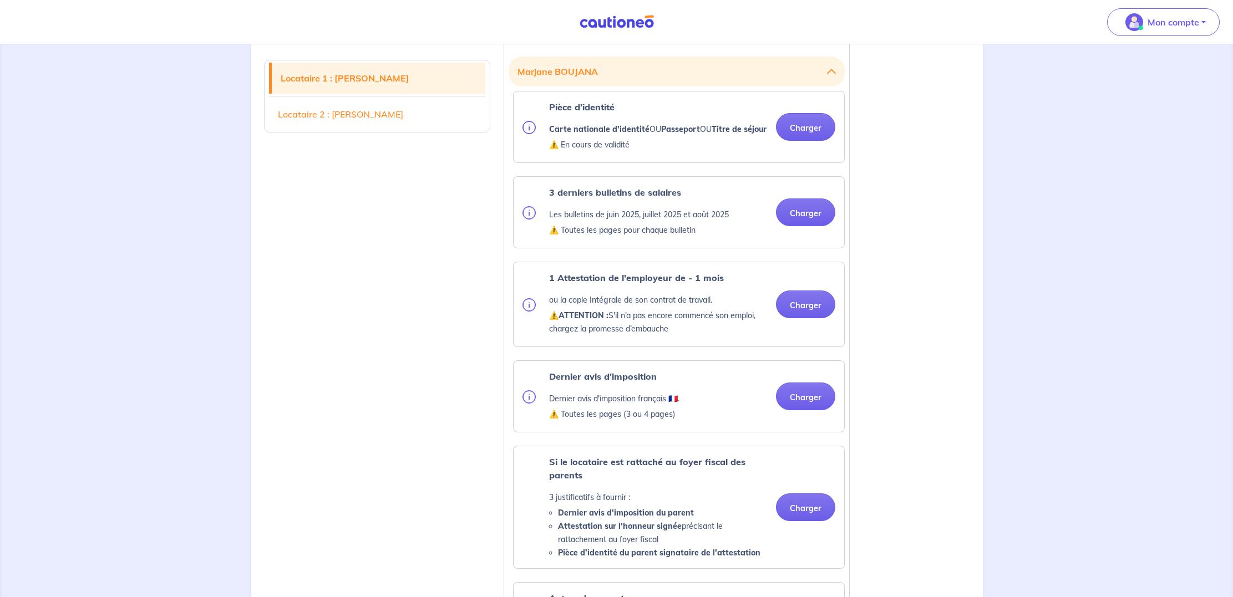
scroll to position [320, 0]
click at [368, 120] on link "Locataire 2 : [PERSON_NAME]" at bounding box center [377, 114] width 216 height 31
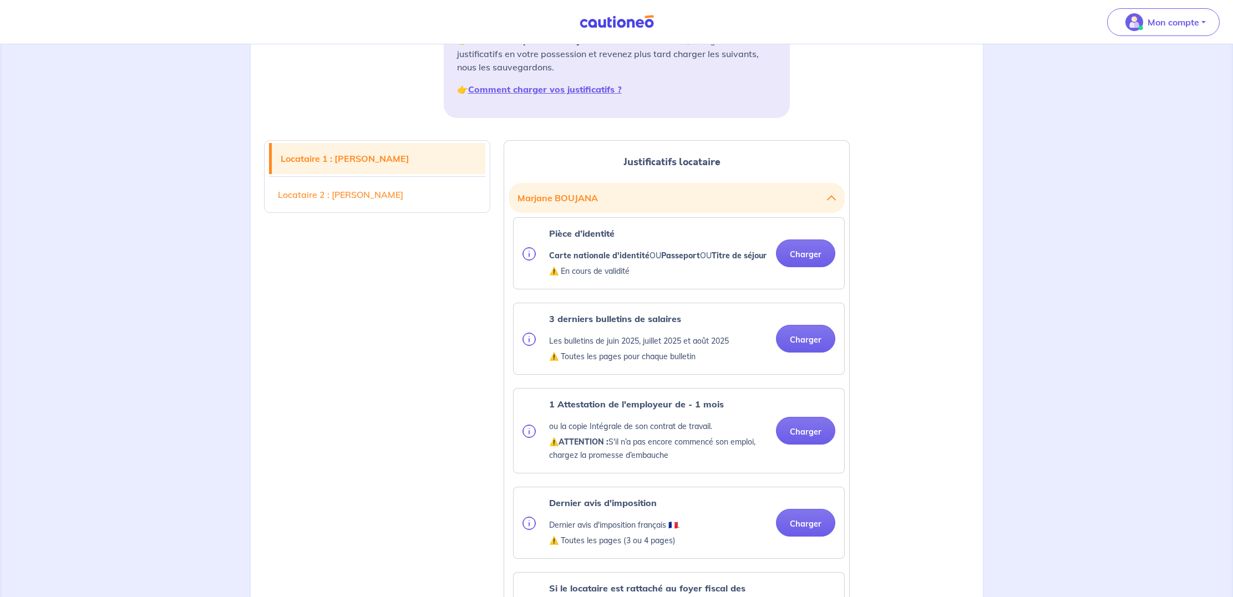
scroll to position [157, 0]
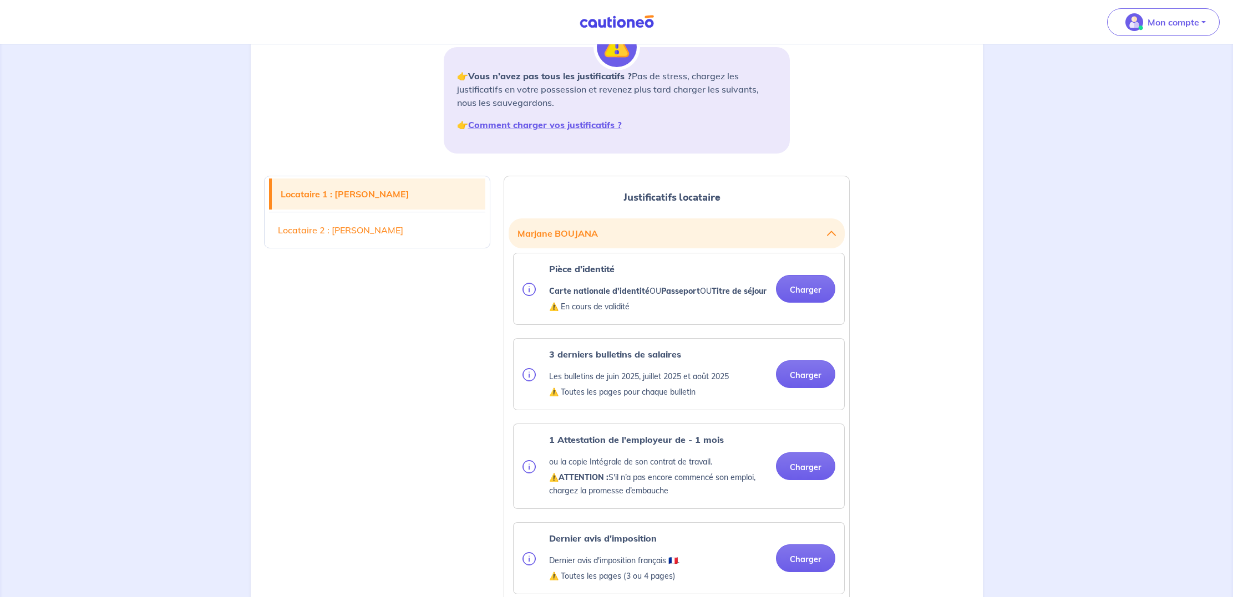
click at [359, 231] on link "Locataire 2 : [PERSON_NAME]" at bounding box center [377, 230] width 216 height 31
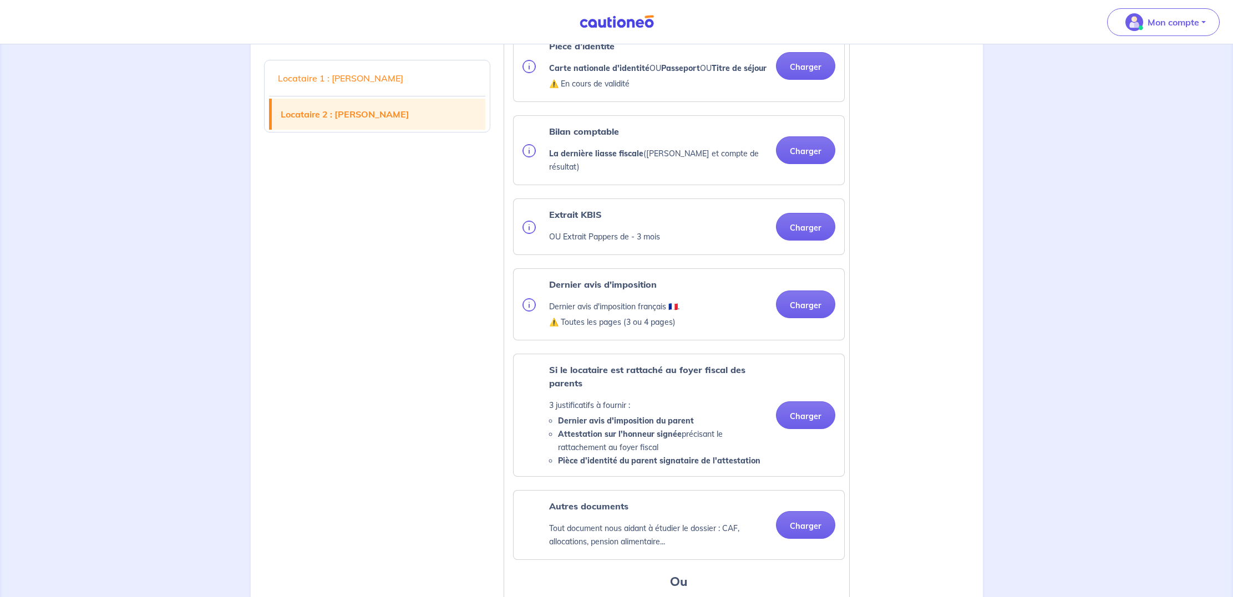
scroll to position [1200, 0]
click at [395, 76] on link "Locataire 1 : [PERSON_NAME]" at bounding box center [377, 78] width 216 height 31
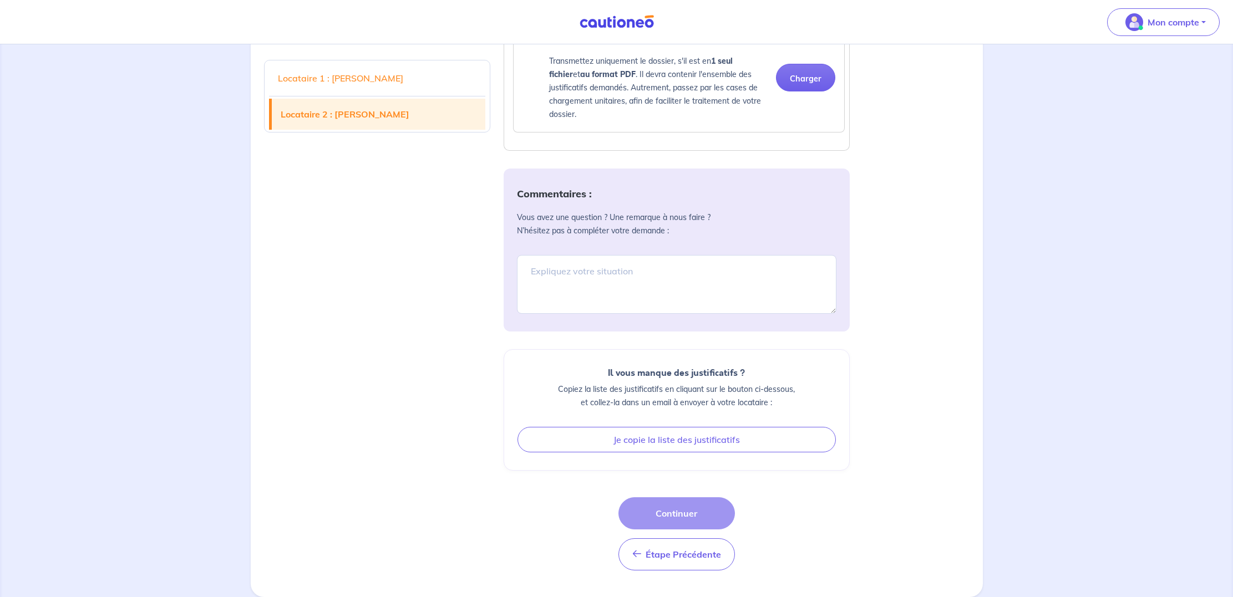
scroll to position [1790, 0]
click at [695, 513] on div "Étape Précédente Étape Précédente Continuer" at bounding box center [676, 533] width 116 height 73
click at [681, 514] on div "Étape Précédente Étape Précédente Continuer" at bounding box center [676, 533] width 116 height 73
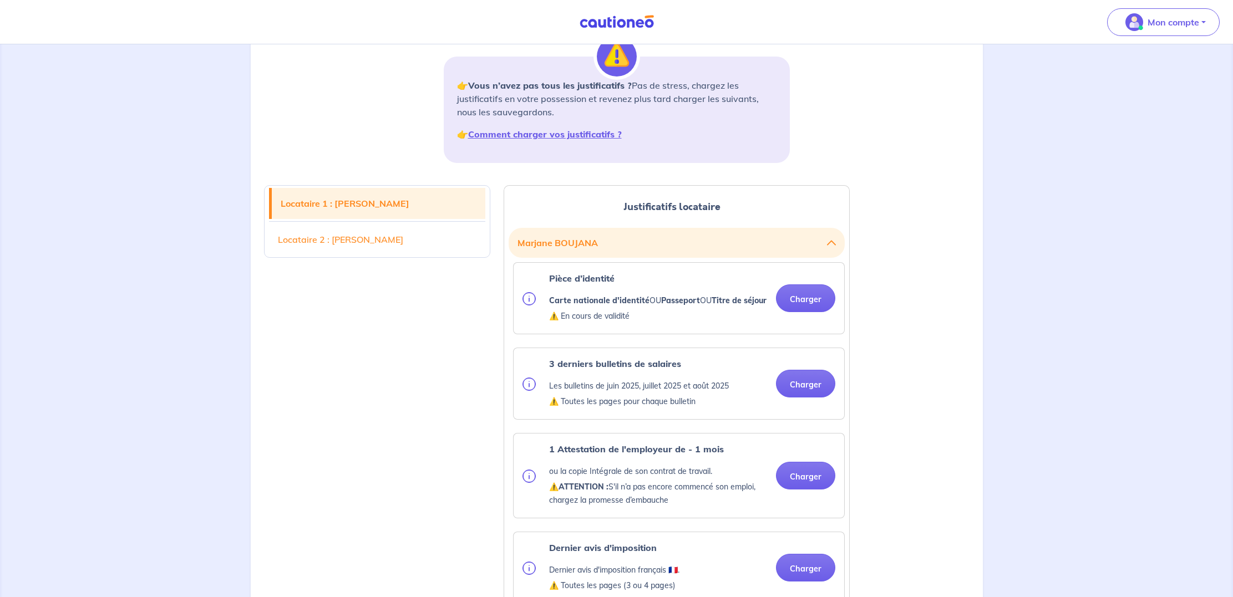
scroll to position [150, 0]
click at [806, 306] on button "Charger" at bounding box center [805, 296] width 59 height 28
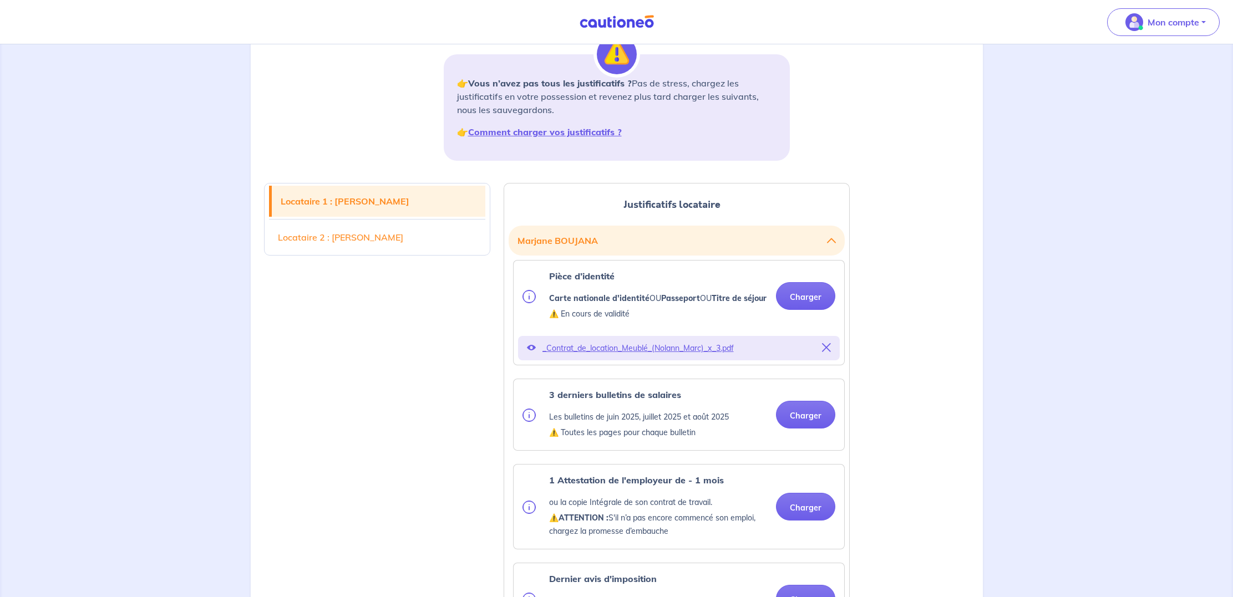
click at [829, 352] on icon at bounding box center [826, 347] width 9 height 9
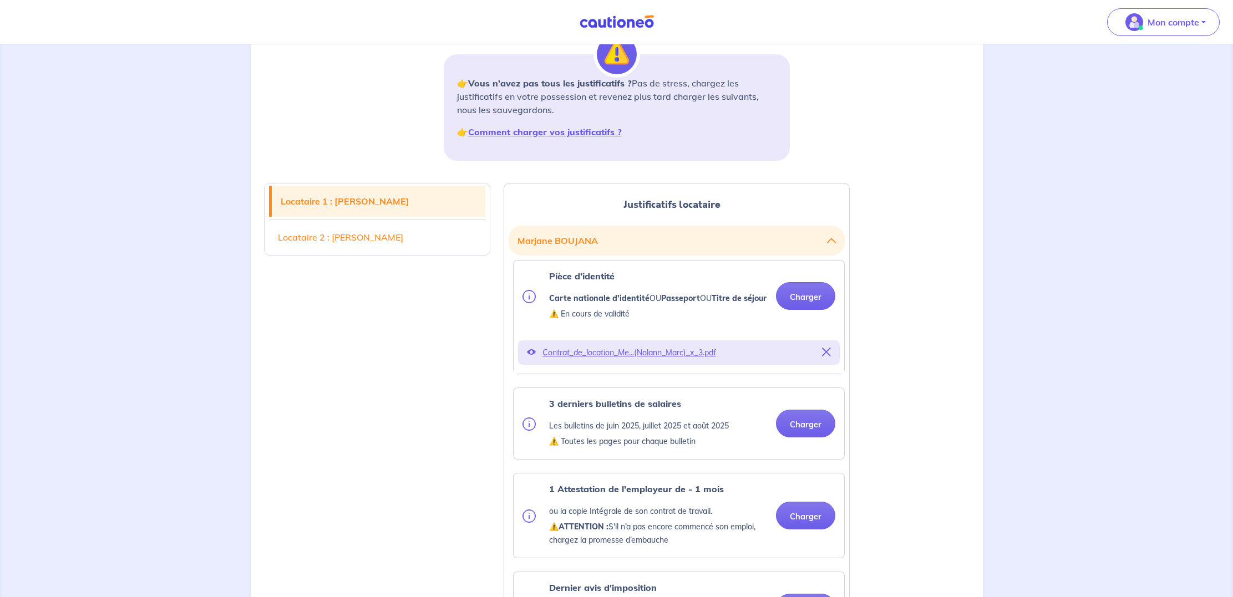
click at [824, 357] on icon at bounding box center [826, 352] width 9 height 9
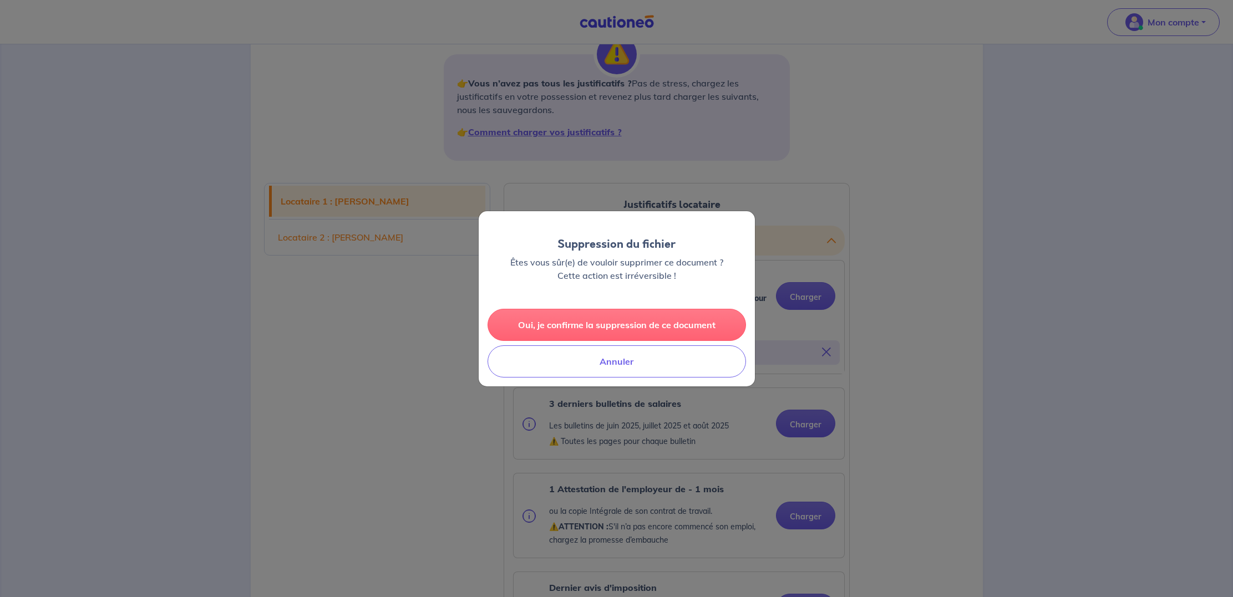
click at [673, 329] on button "Oui, je confirme la suppression de ce document" at bounding box center [616, 325] width 258 height 32
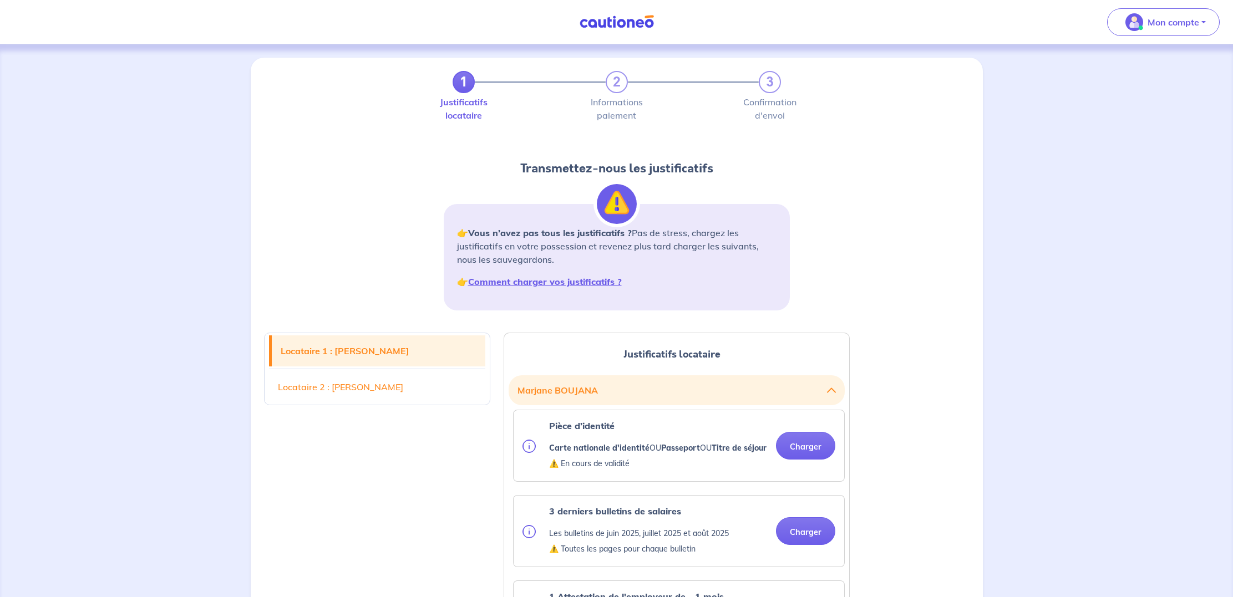
scroll to position [0, 0]
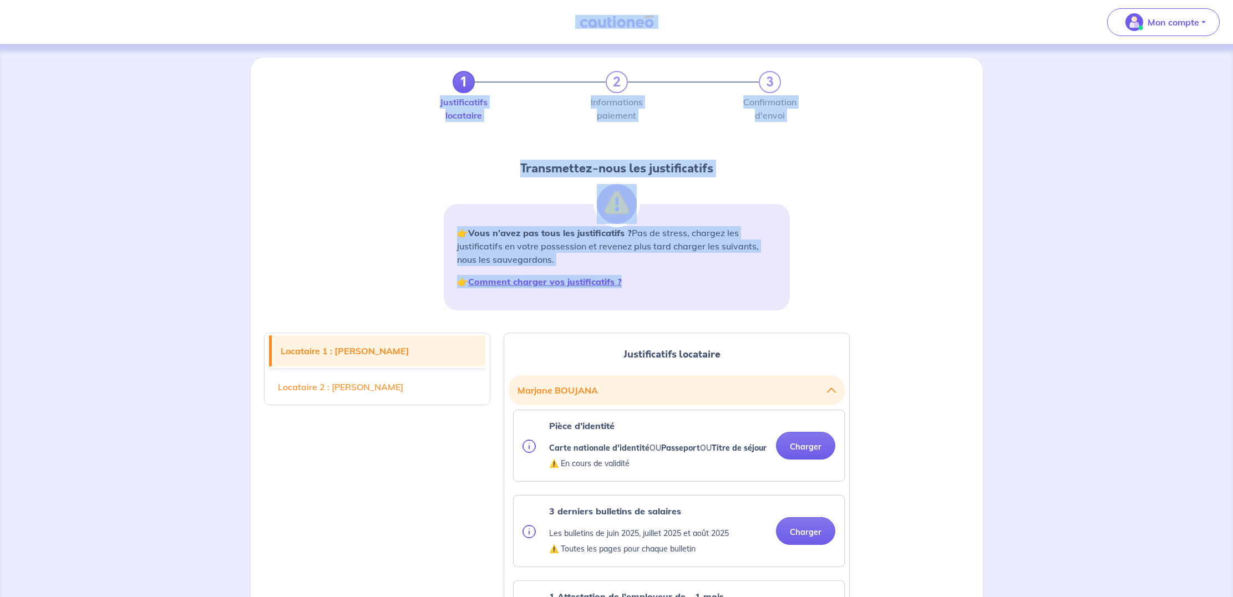
drag, startPoint x: 316, startPoint y: 17, endPoint x: 328, endPoint y: 293, distance: 276.4
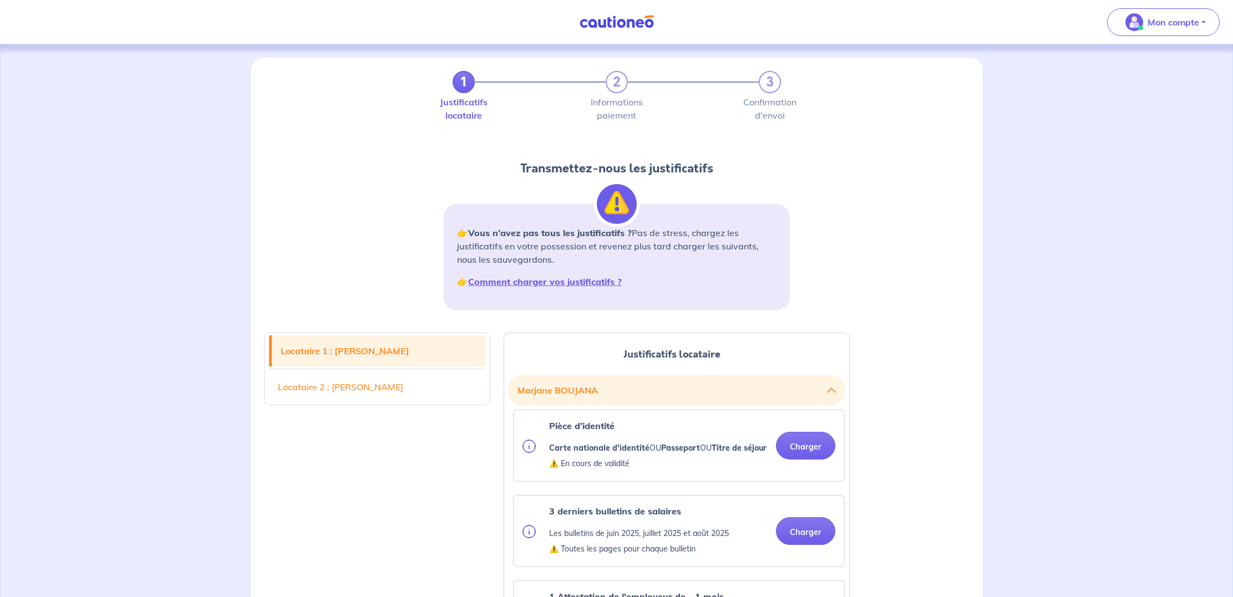
drag, startPoint x: 182, startPoint y: 150, endPoint x: 192, endPoint y: 127, distance: 24.8
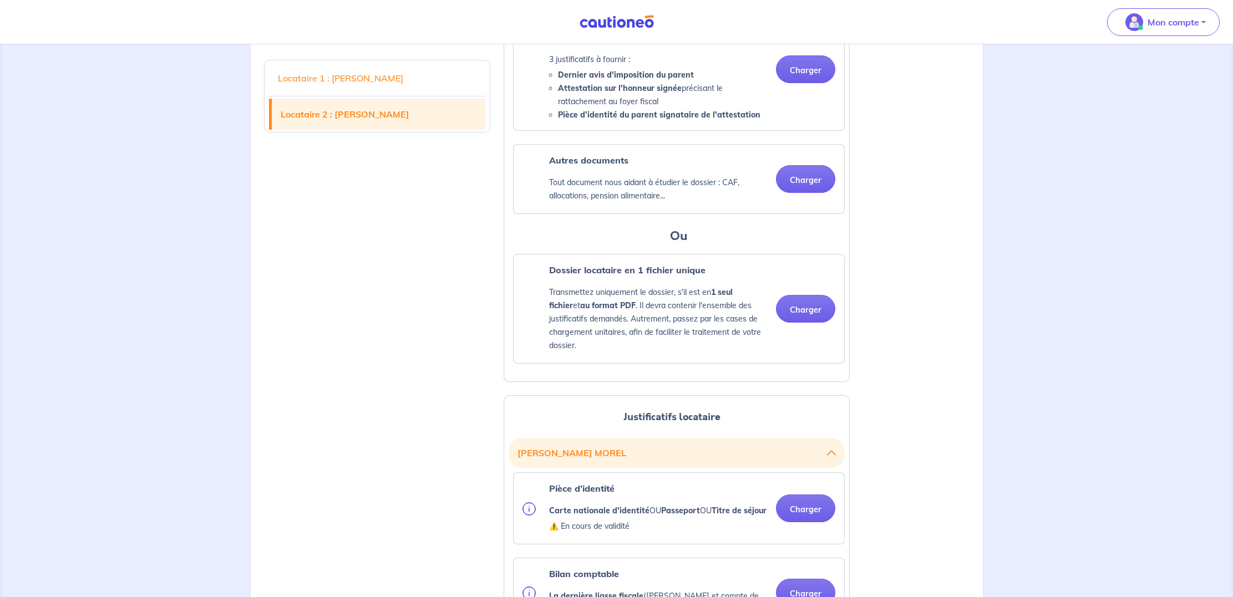
scroll to position [763, 0]
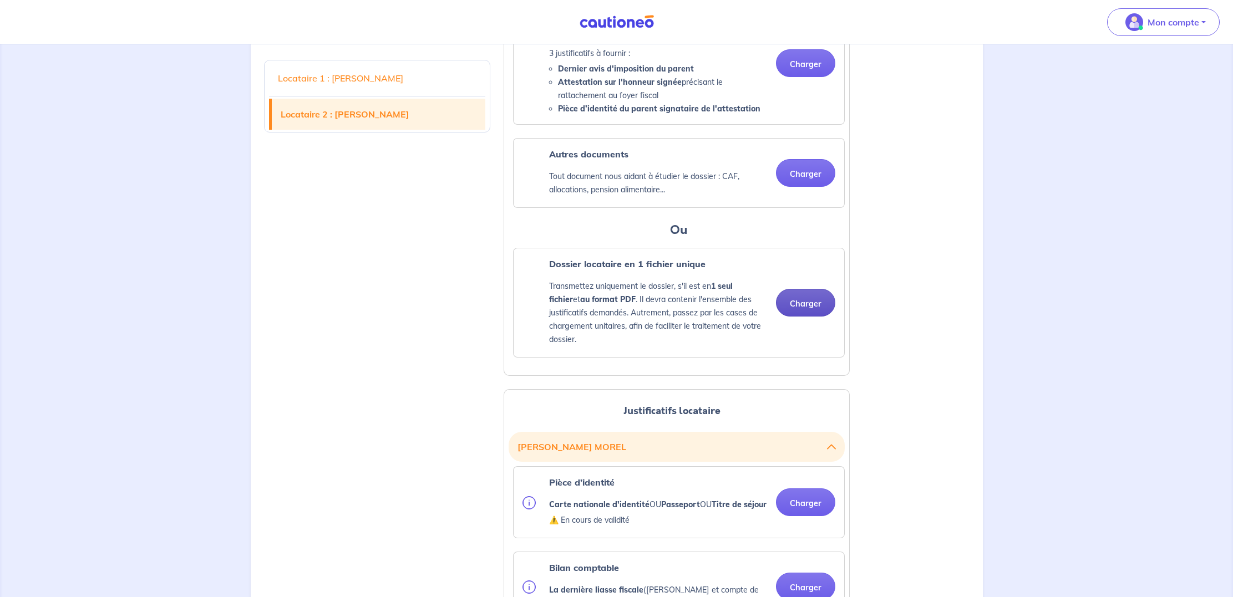
click at [804, 314] on button "Charger" at bounding box center [805, 303] width 59 height 28
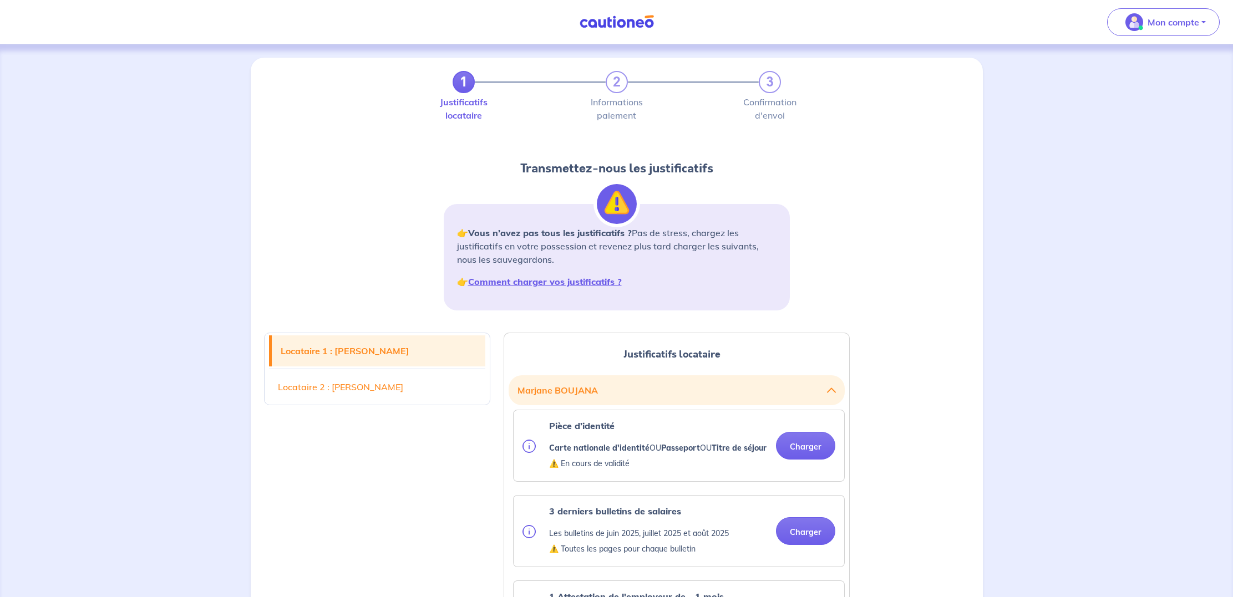
scroll to position [0, 0]
click at [791, 452] on button "Charger" at bounding box center [805, 446] width 59 height 28
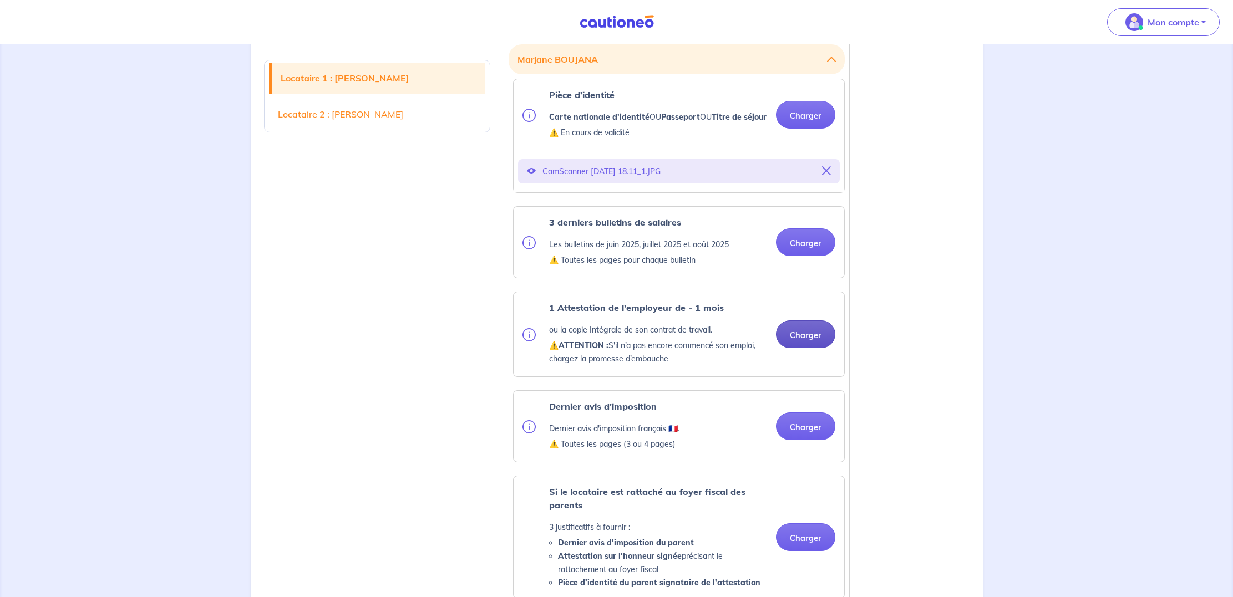
scroll to position [333, 0]
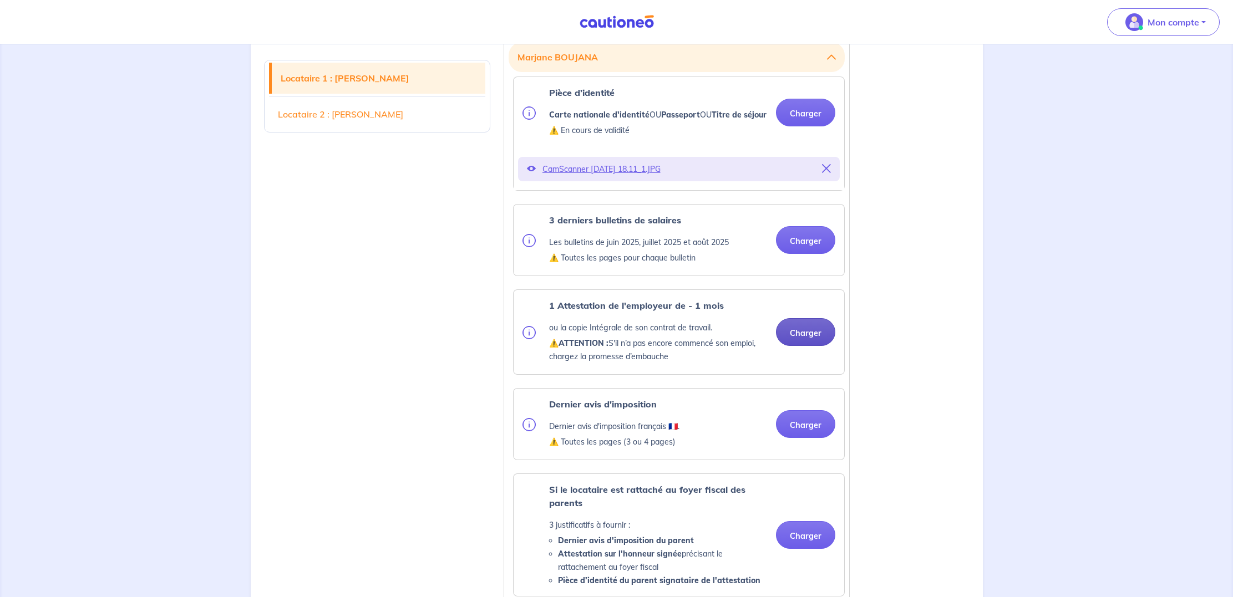
click at [808, 345] on button "Charger" at bounding box center [805, 332] width 59 height 28
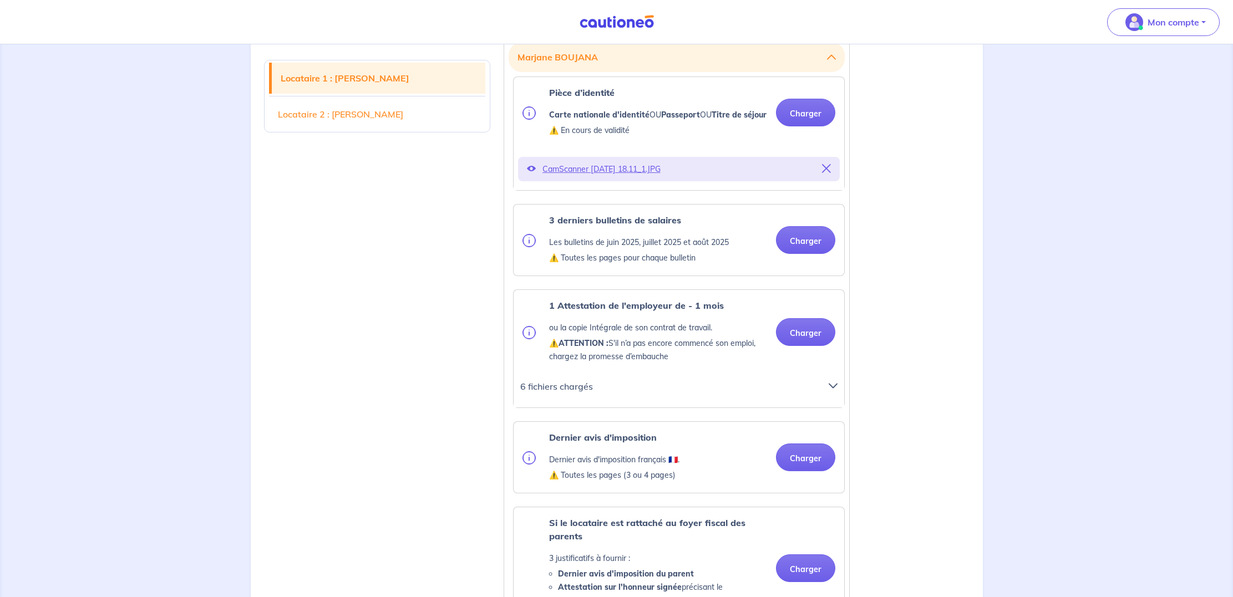
scroll to position [333, 1]
click at [798, 248] on button "Charger" at bounding box center [805, 240] width 59 height 28
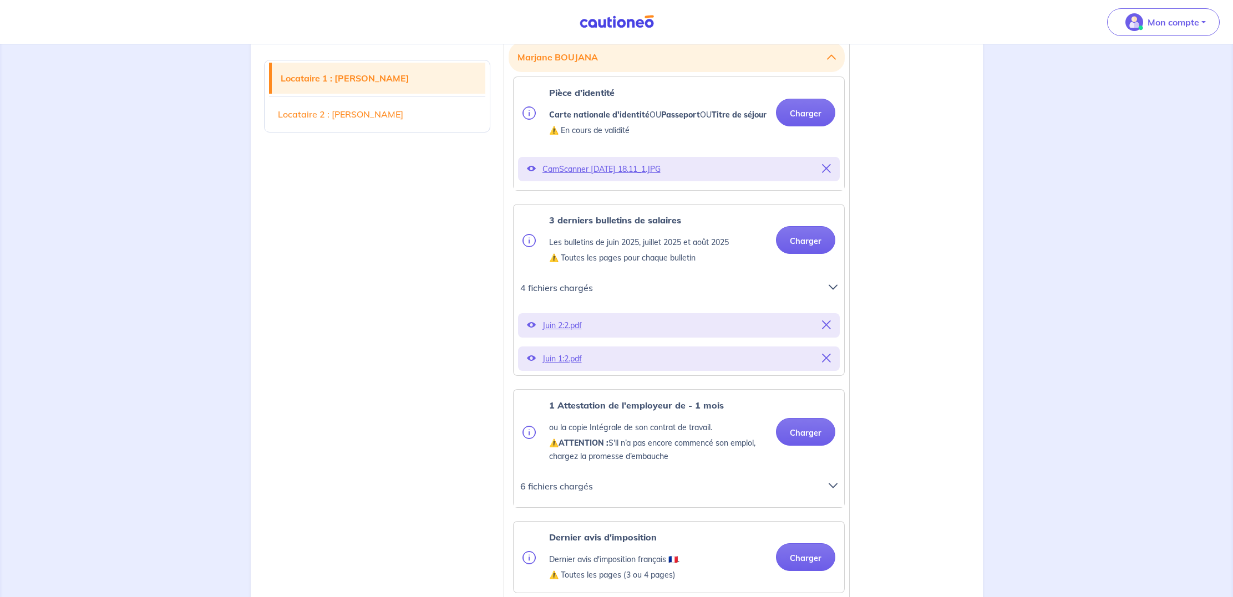
click at [833, 292] on icon at bounding box center [832, 287] width 9 height 9
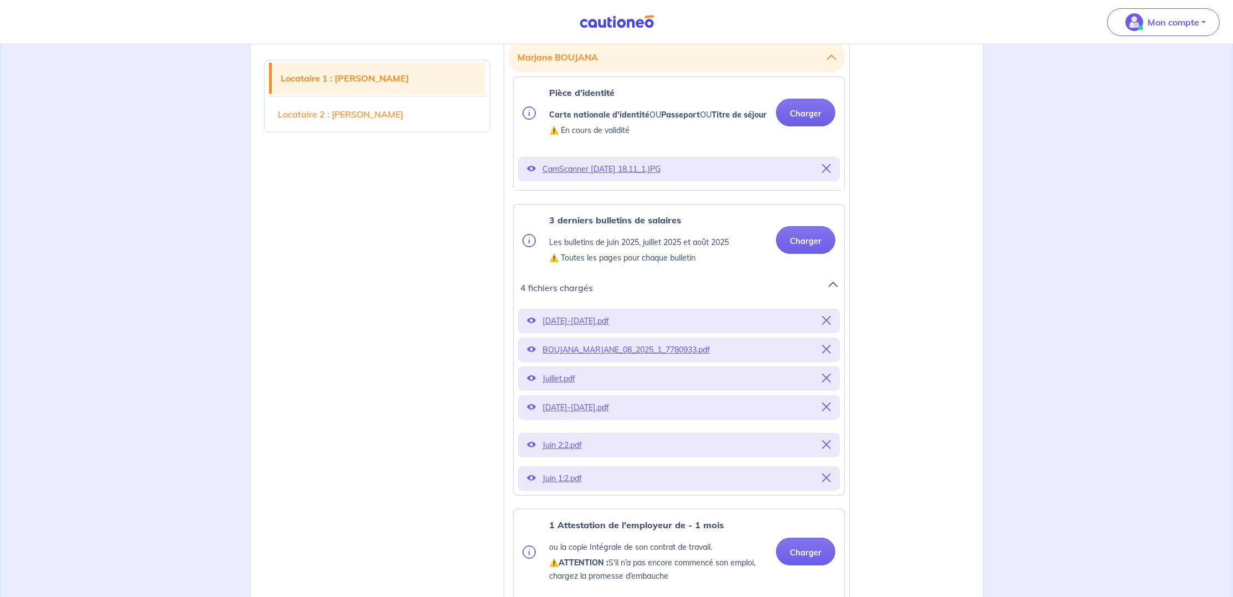
scroll to position [333, 0]
click at [663, 358] on p "BOUJANA_MARJANE_08_2025_1_7780933.pdf" at bounding box center [678, 351] width 273 height 16
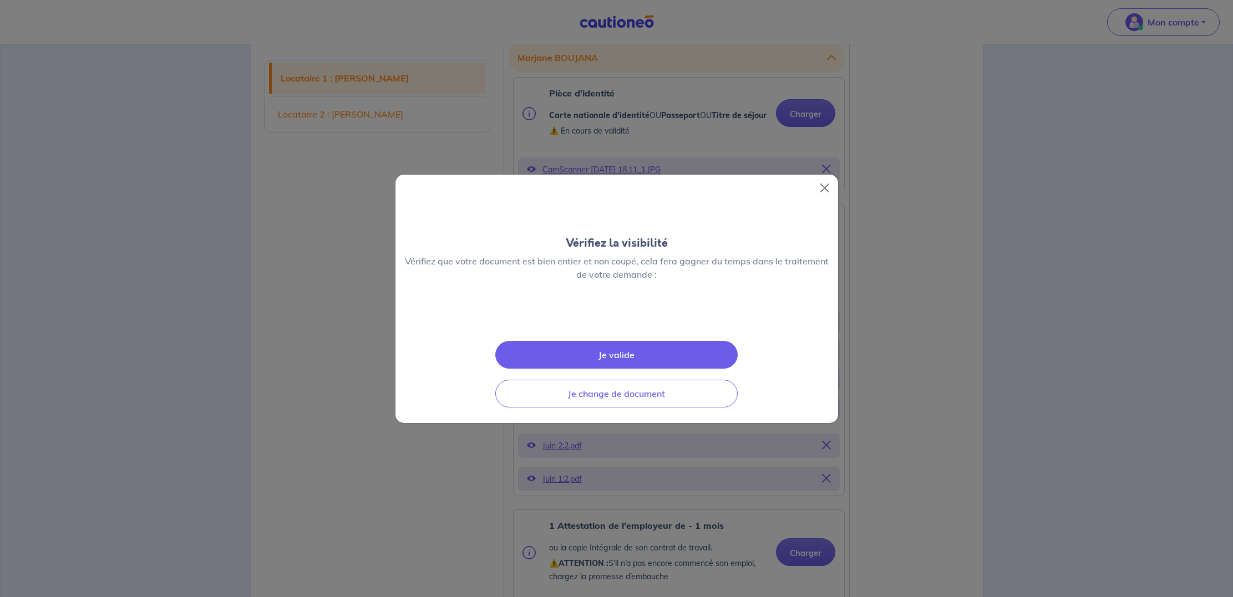
click at [663, 366] on div "Vérifiez la visibilité Vérifiez que votre document est bien entier et non coupé…" at bounding box center [617, 299] width 444 height 250
click at [617, 317] on img at bounding box center [617, 317] width 0 height 0
click at [827, 179] on button "Close" at bounding box center [825, 188] width 18 height 18
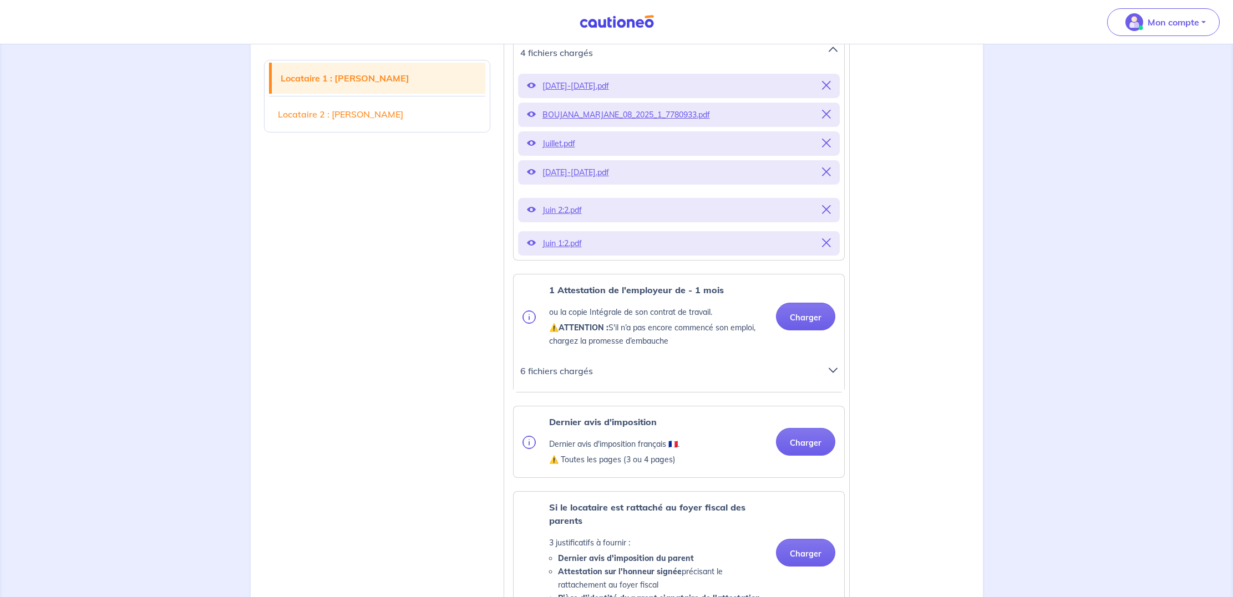
scroll to position [582, 0]
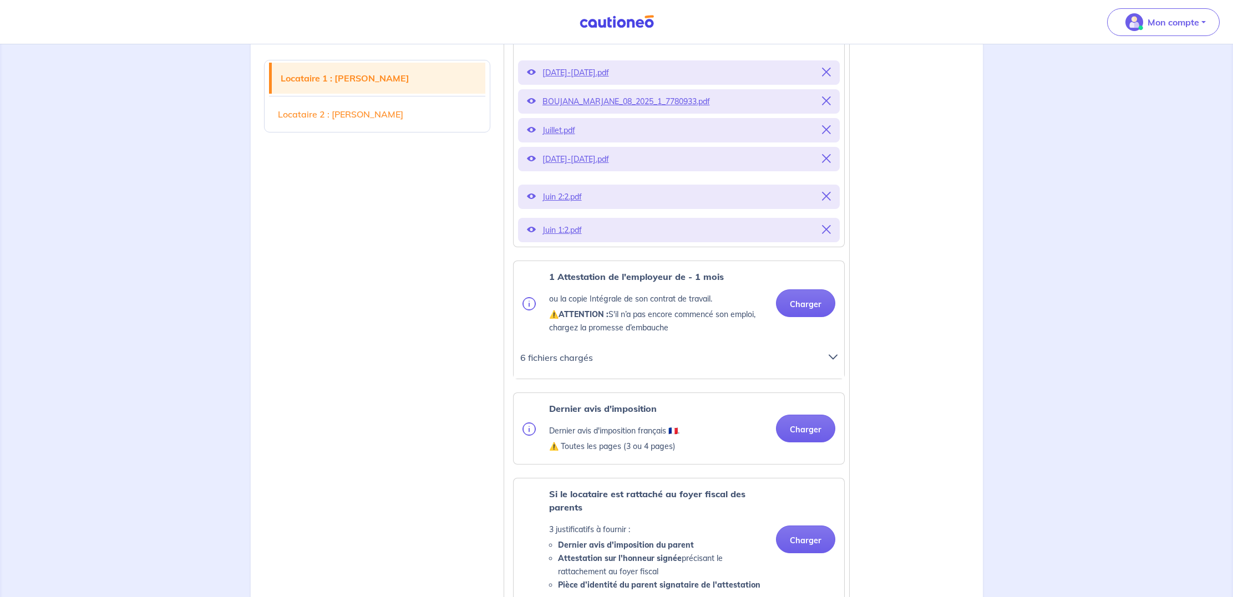
click at [831, 362] on icon at bounding box center [832, 357] width 9 height 9
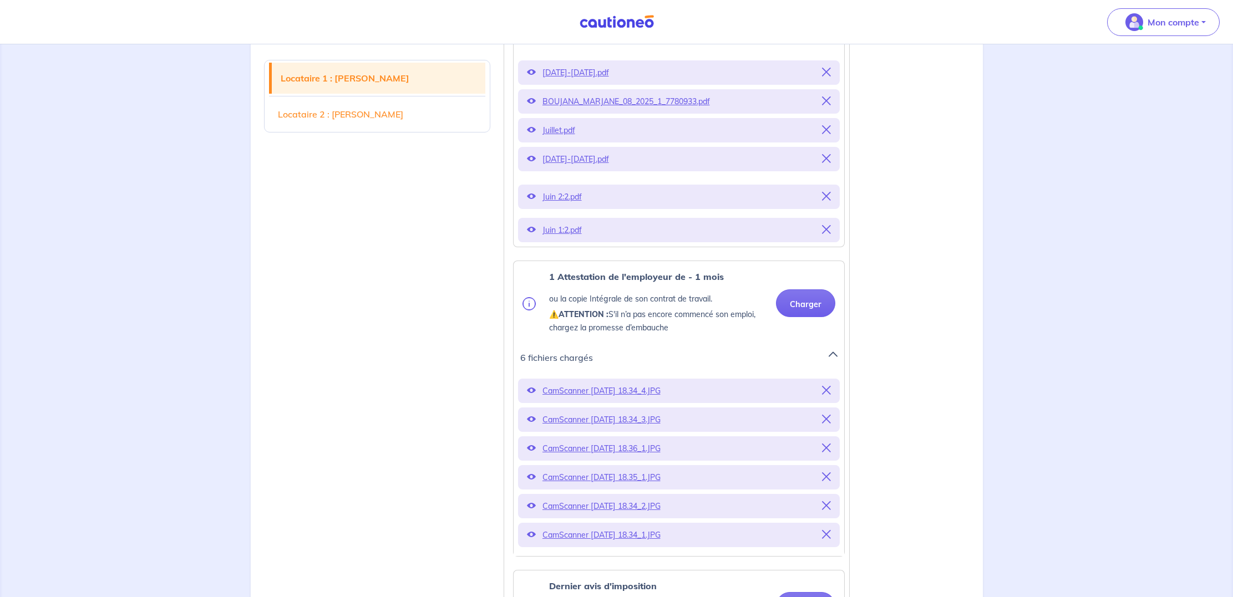
click at [625, 399] on p "CamScanner [DATE] 18.34_4.JPG" at bounding box center [678, 391] width 273 height 16
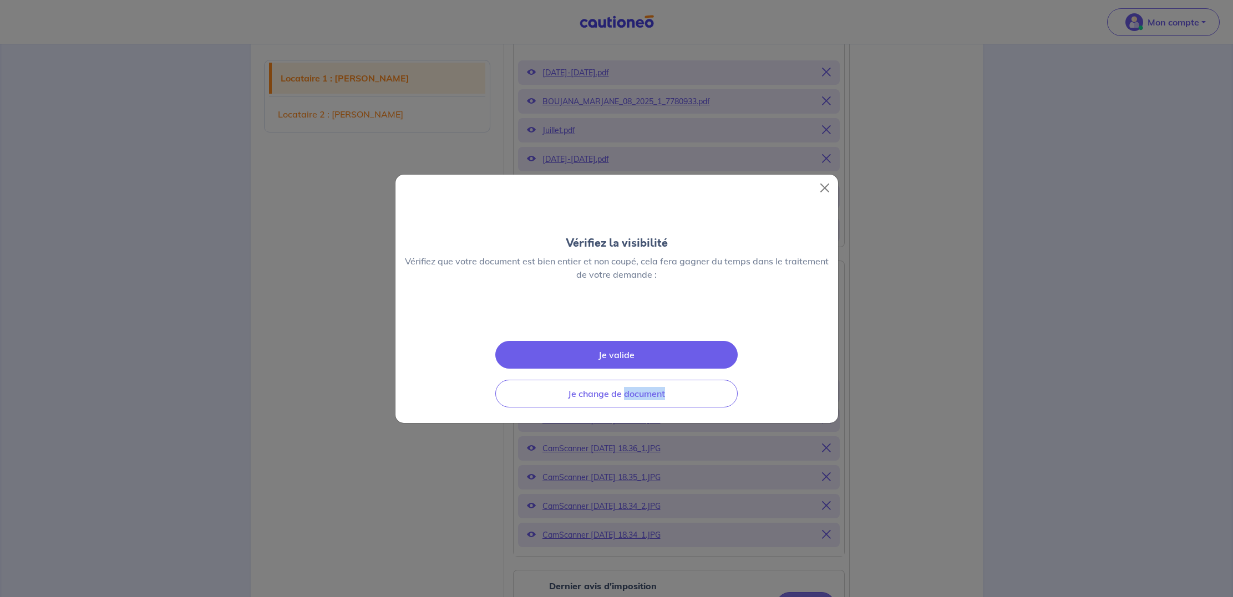
click at [625, 405] on div "Vérifiez la visibilité Vérifiez que votre document est bien entier et non coupé…" at bounding box center [616, 298] width 1233 height 597
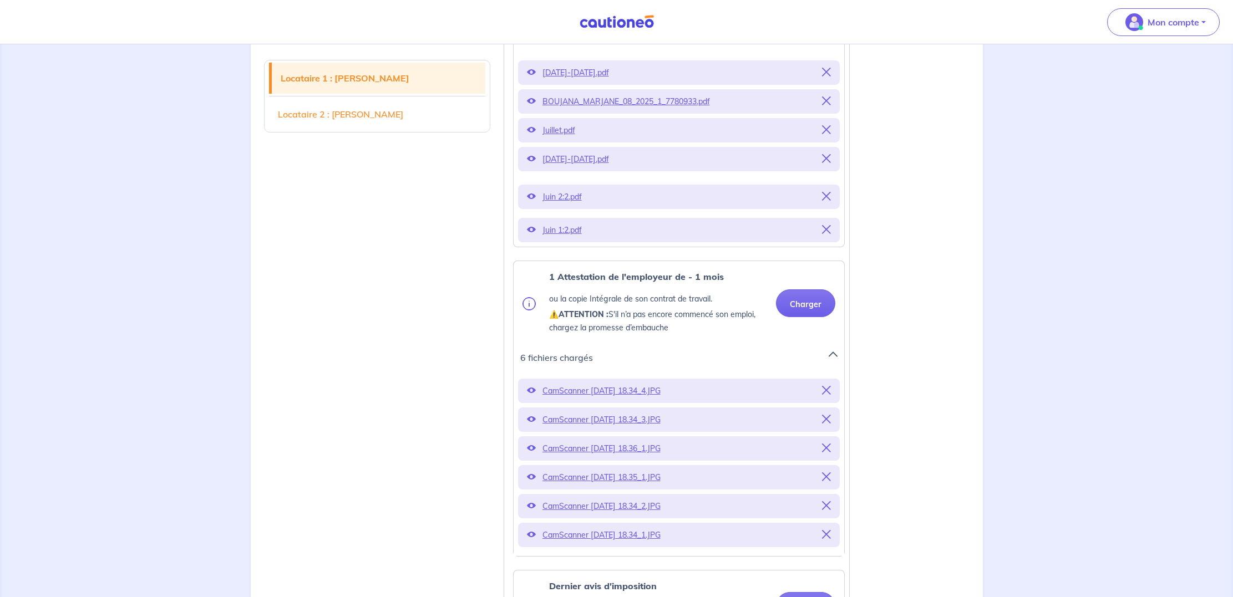
click at [625, 399] on p "CamScanner [DATE] 18.34_4.JPG" at bounding box center [678, 391] width 273 height 16
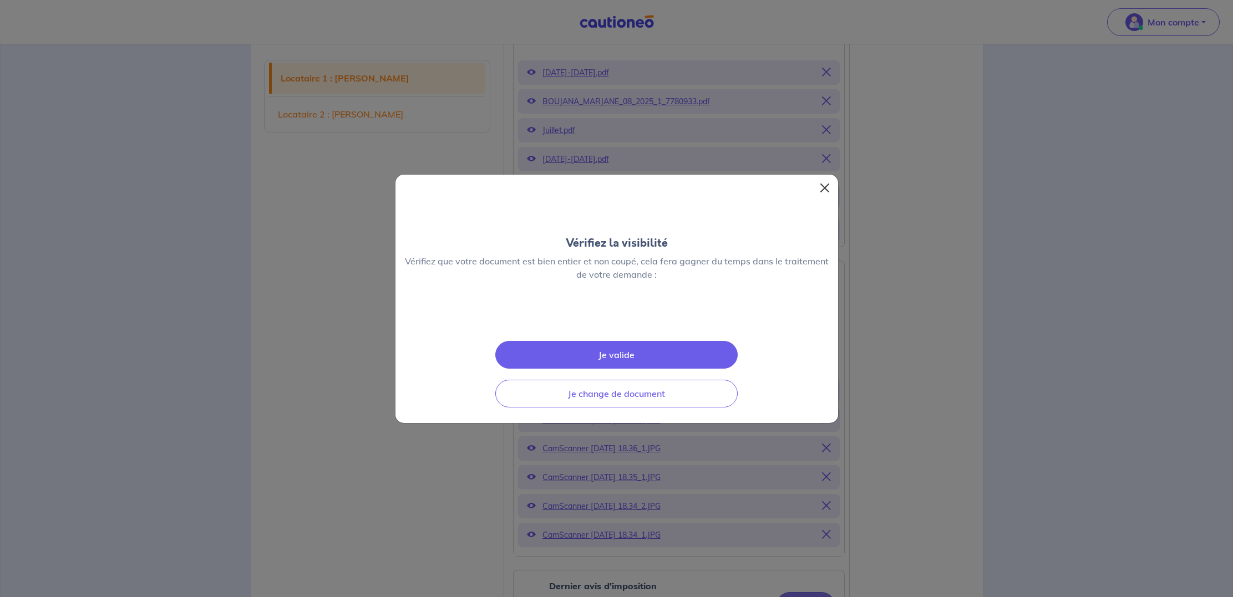
click at [824, 179] on button "Close" at bounding box center [825, 188] width 18 height 18
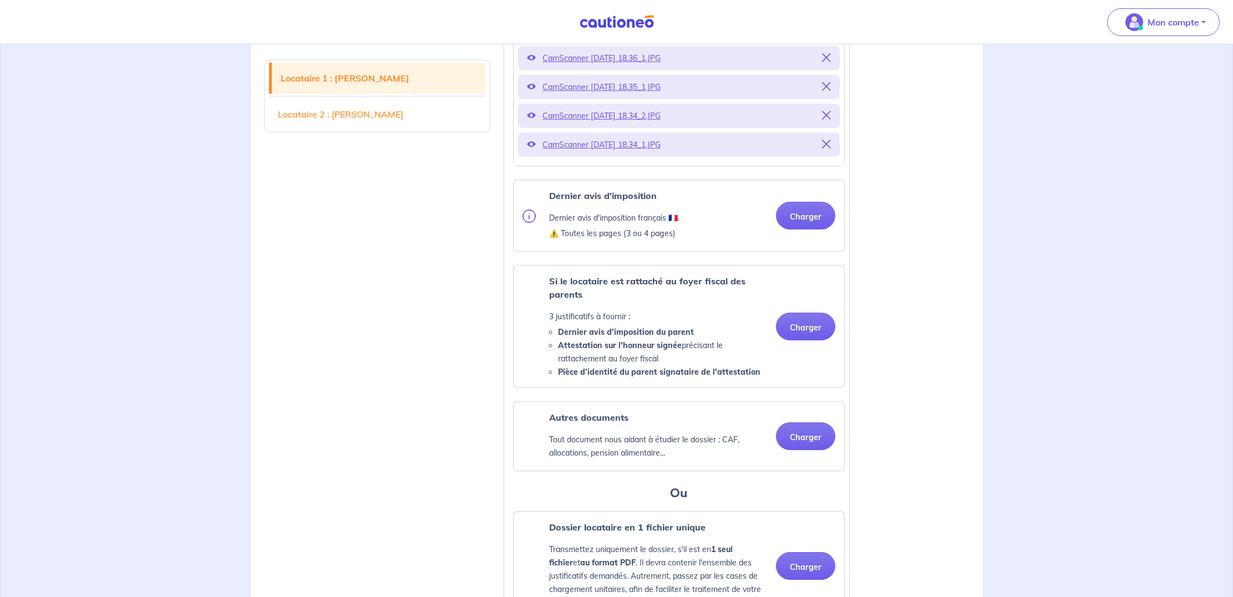
scroll to position [972, 1]
click at [801, 230] on button "Charger" at bounding box center [805, 216] width 59 height 28
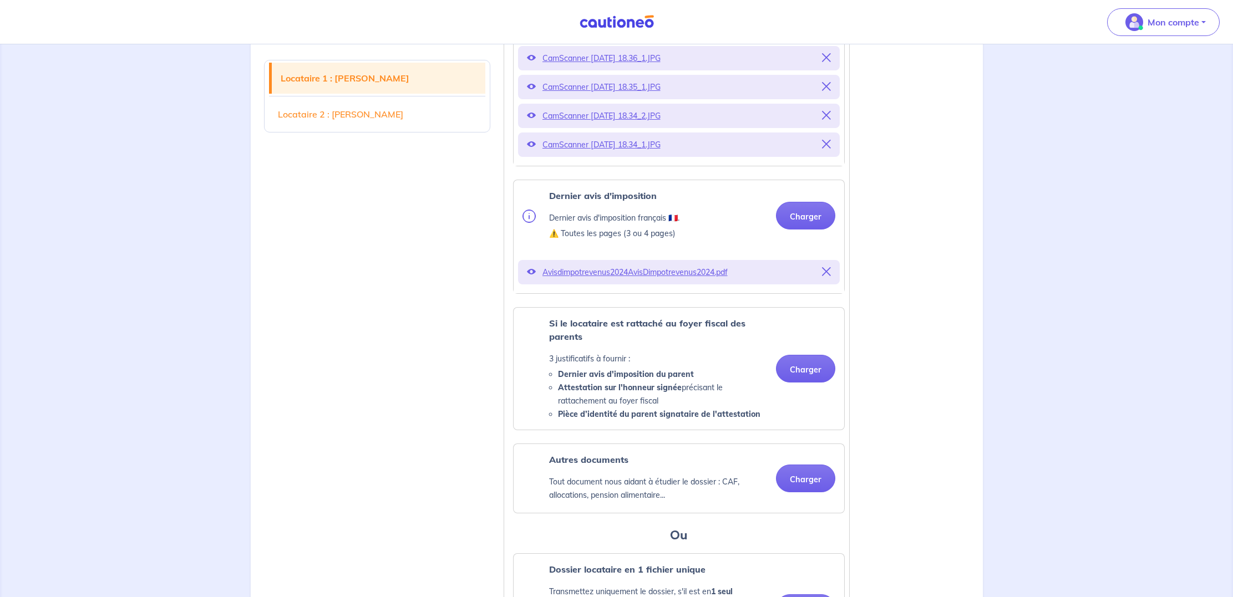
scroll to position [972, 0]
click at [654, 280] on p "Avisdimpotrevenus2024AvisDimpotrevenus2024.pdf" at bounding box center [678, 273] width 273 height 16
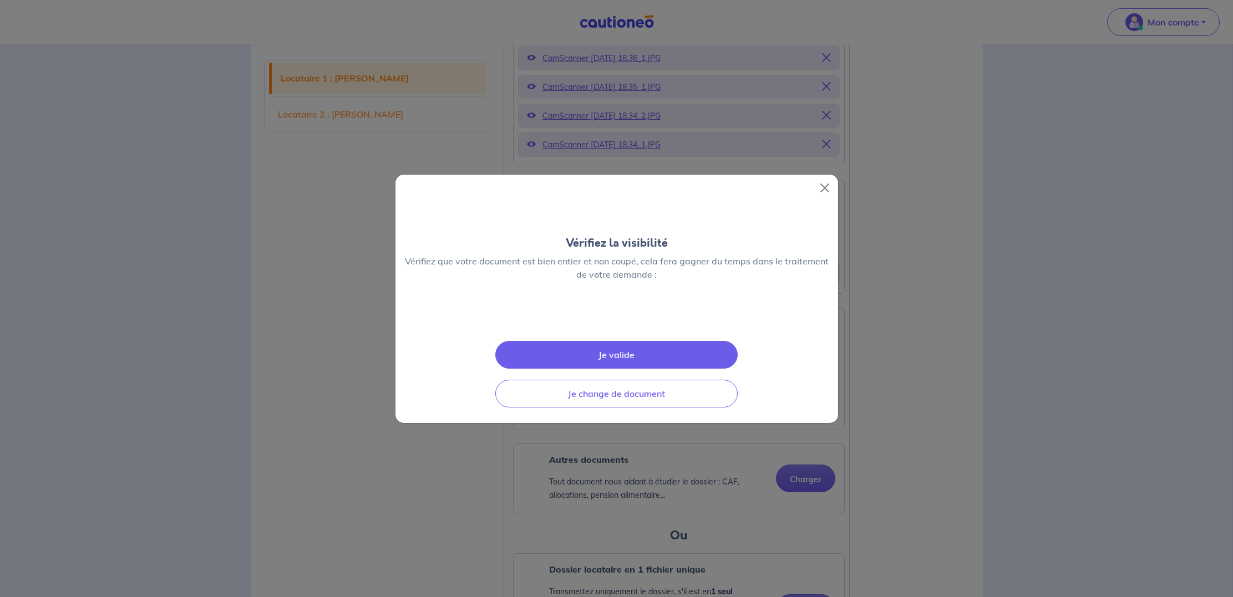
click at [617, 317] on img at bounding box center [617, 317] width 0 height 0
click at [825, 179] on button "Close" at bounding box center [825, 188] width 18 height 18
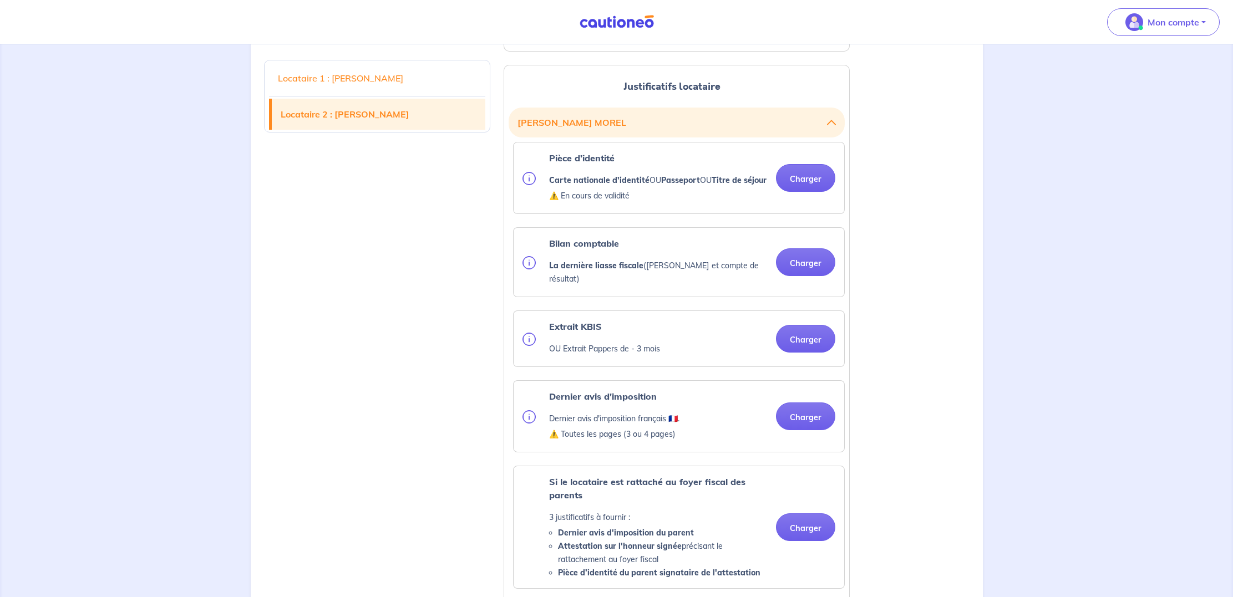
scroll to position [1604, 0]
click at [799, 190] on button "Charger" at bounding box center [805, 176] width 59 height 28
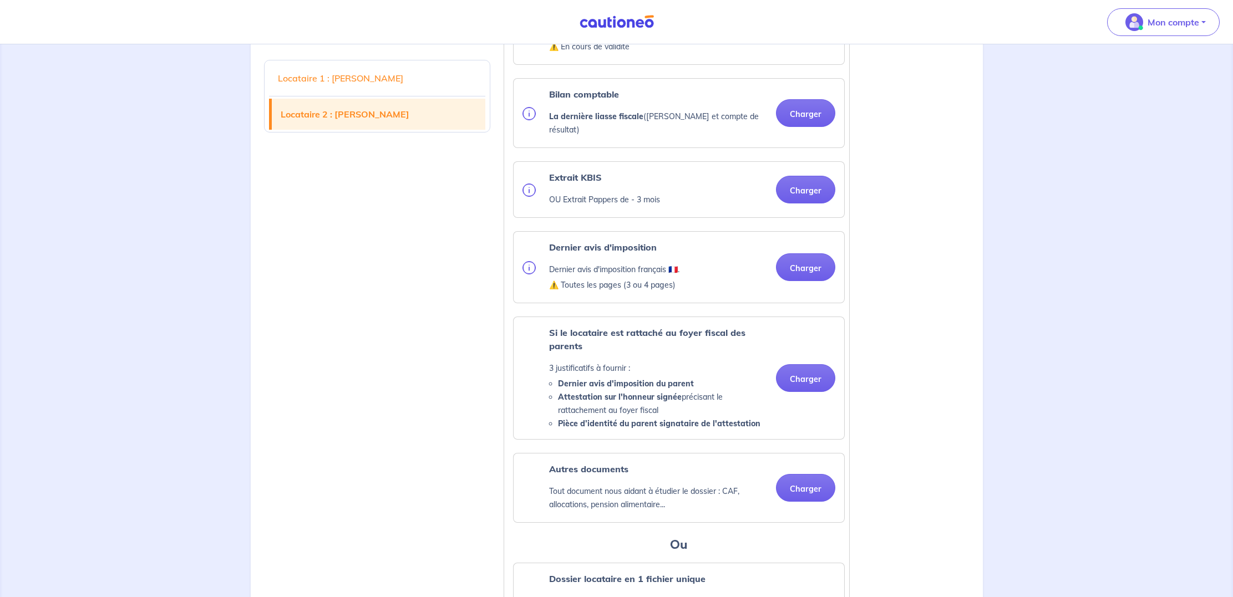
scroll to position [1752, 0]
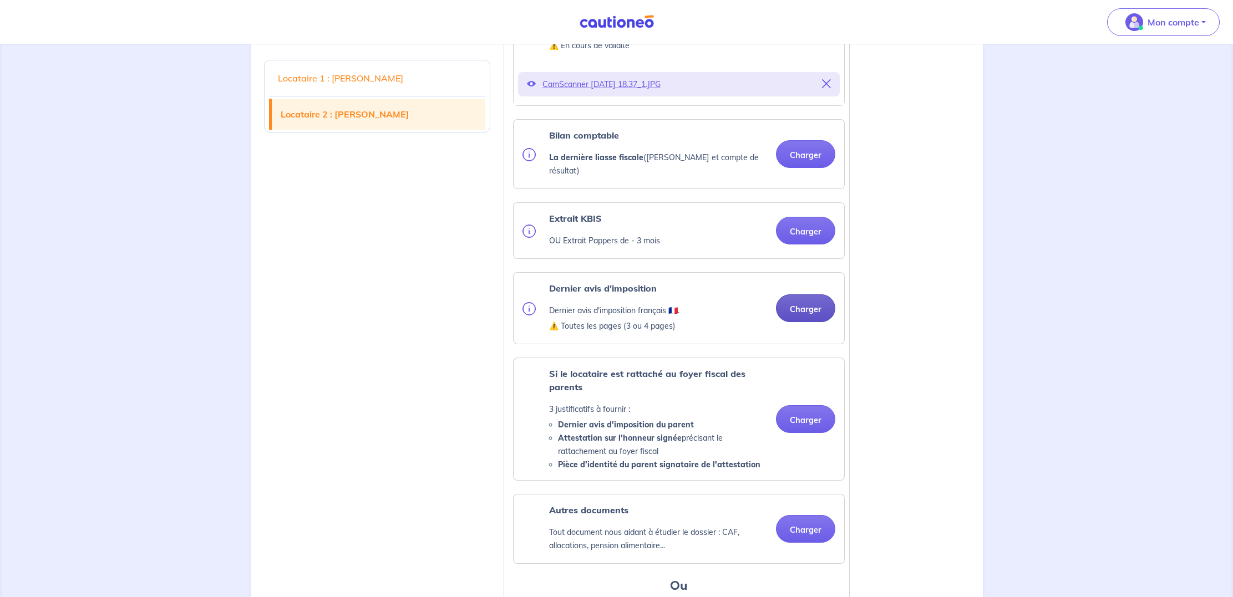
click at [804, 322] on button "Charger" at bounding box center [805, 308] width 59 height 28
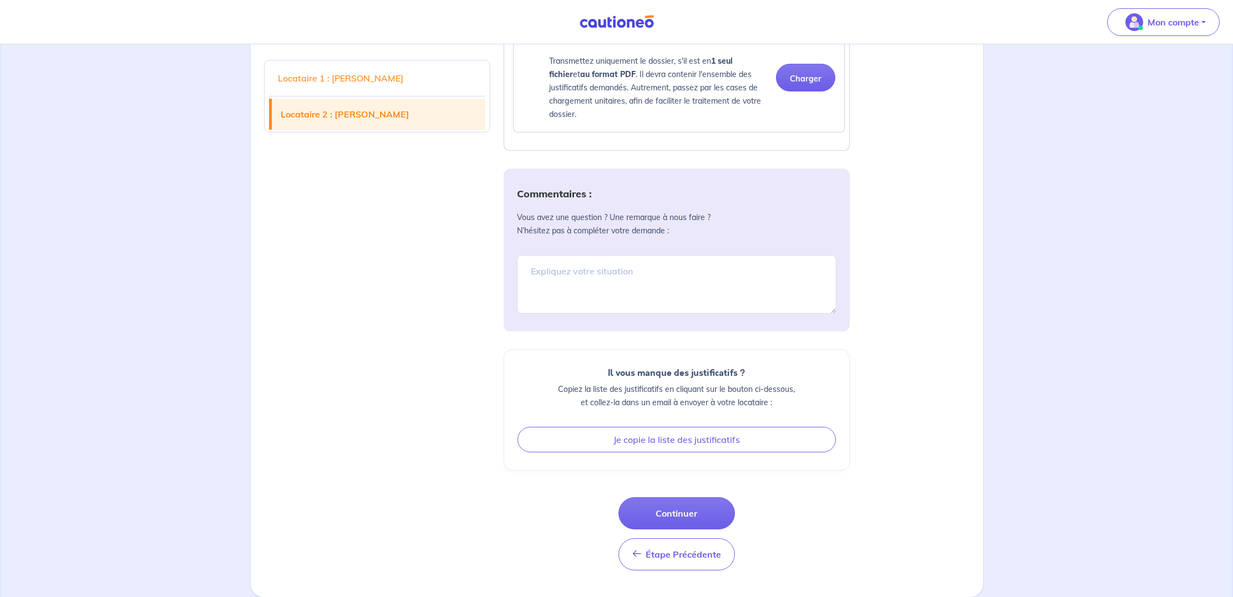
scroll to position [2389, 0]
click at [692, 515] on button "Continuer" at bounding box center [676, 513] width 116 height 32
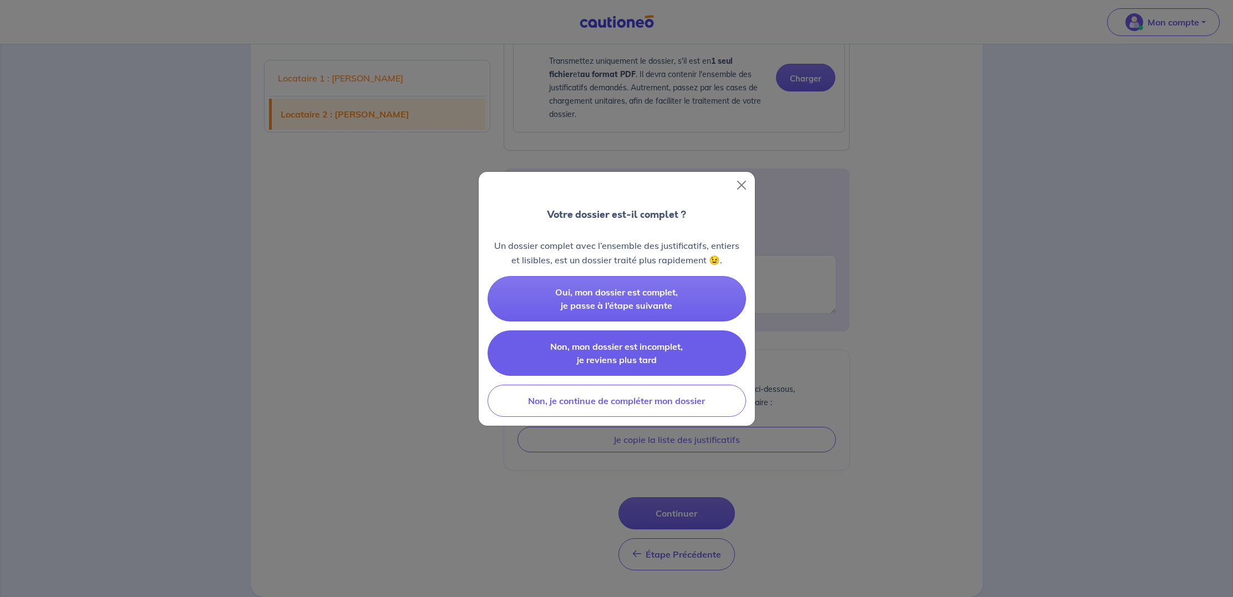
click at [654, 352] on button "Non, mon dossier est incomplet, je reviens plus tard" at bounding box center [616, 353] width 258 height 45
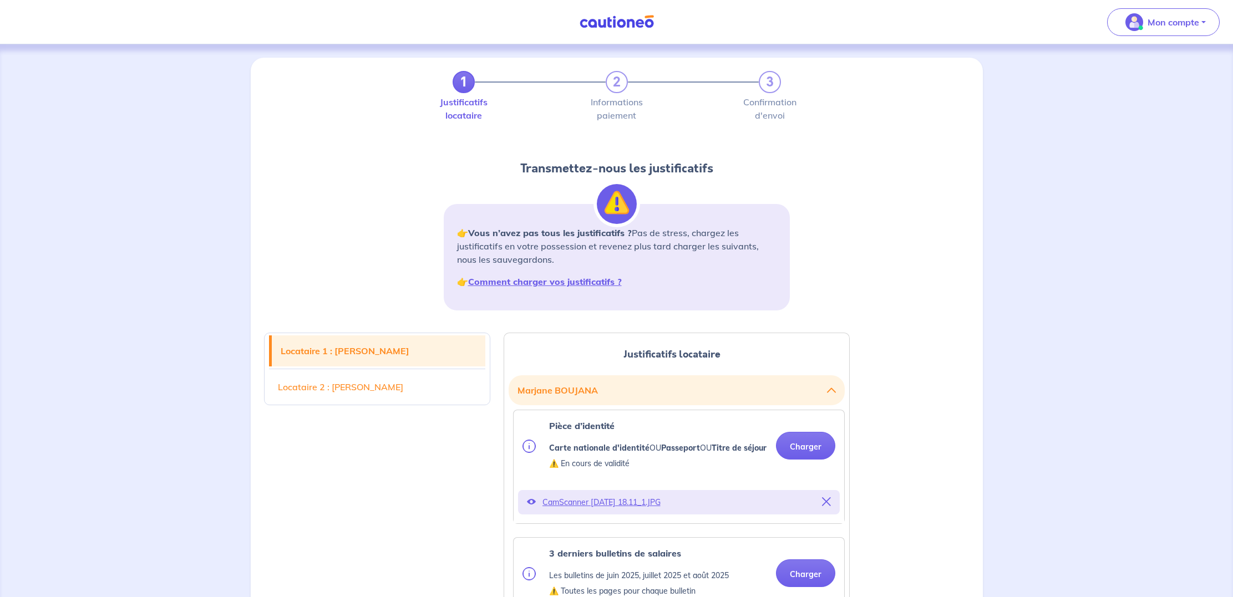
scroll to position [0, 0]
click at [379, 379] on link "Locataire 2 : [PERSON_NAME]" at bounding box center [377, 387] width 216 height 31
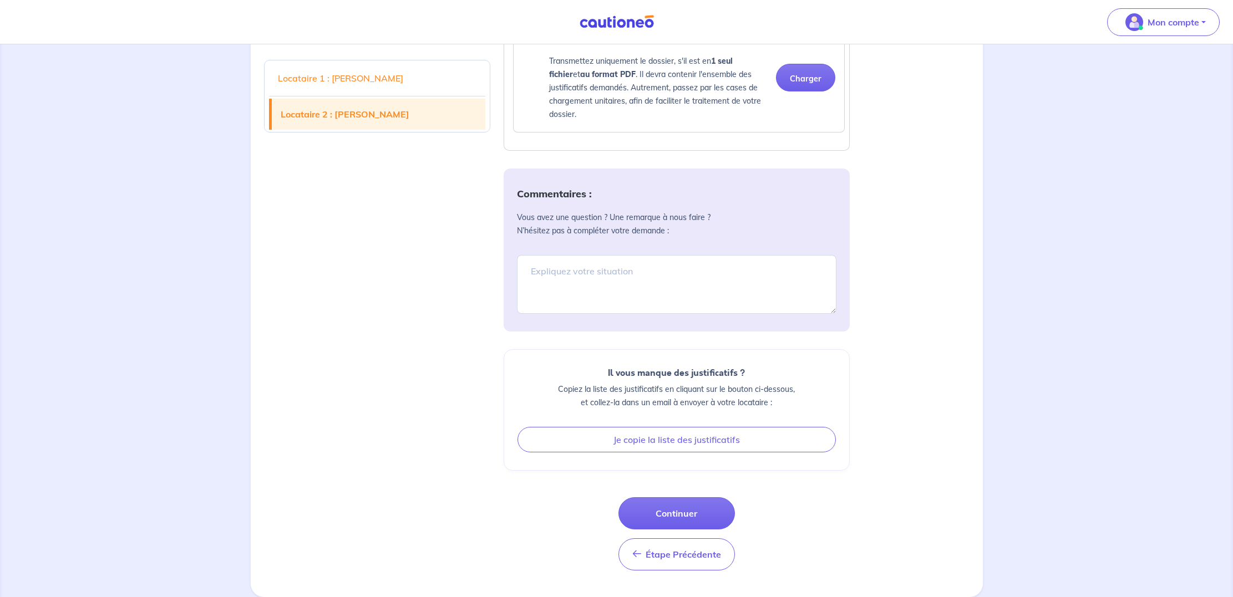
scroll to position [2389, 0]
click at [683, 557] on span "Étape Précédente" at bounding box center [682, 554] width 75 height 11
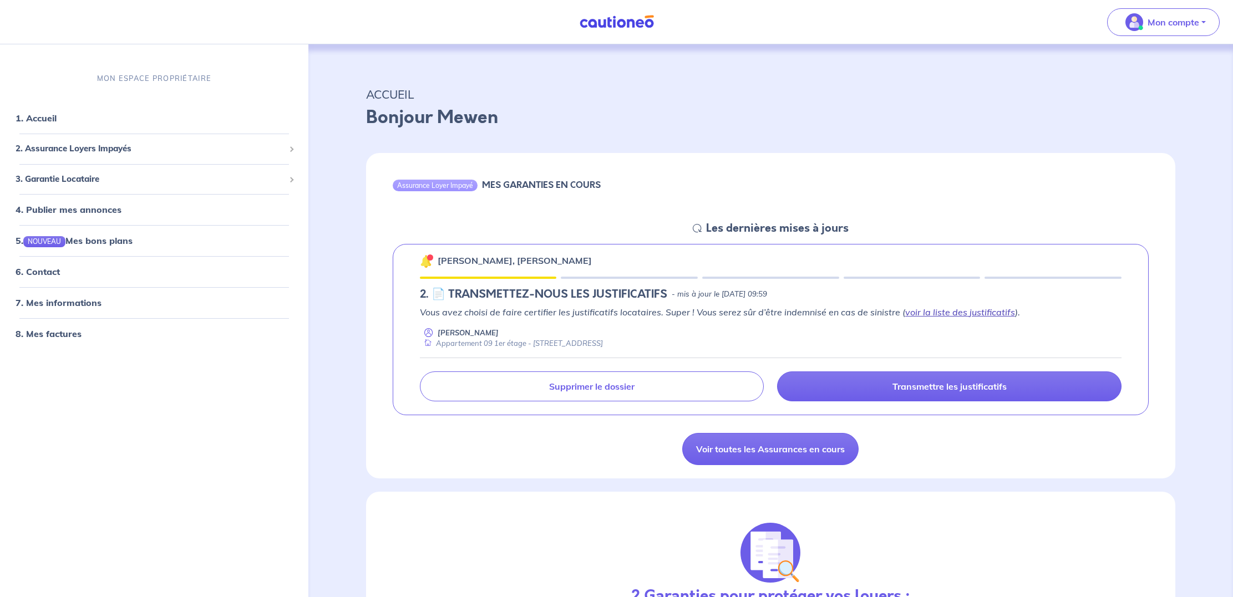
click at [954, 311] on link "voir la liste des justificatifs" at bounding box center [960, 312] width 110 height 11
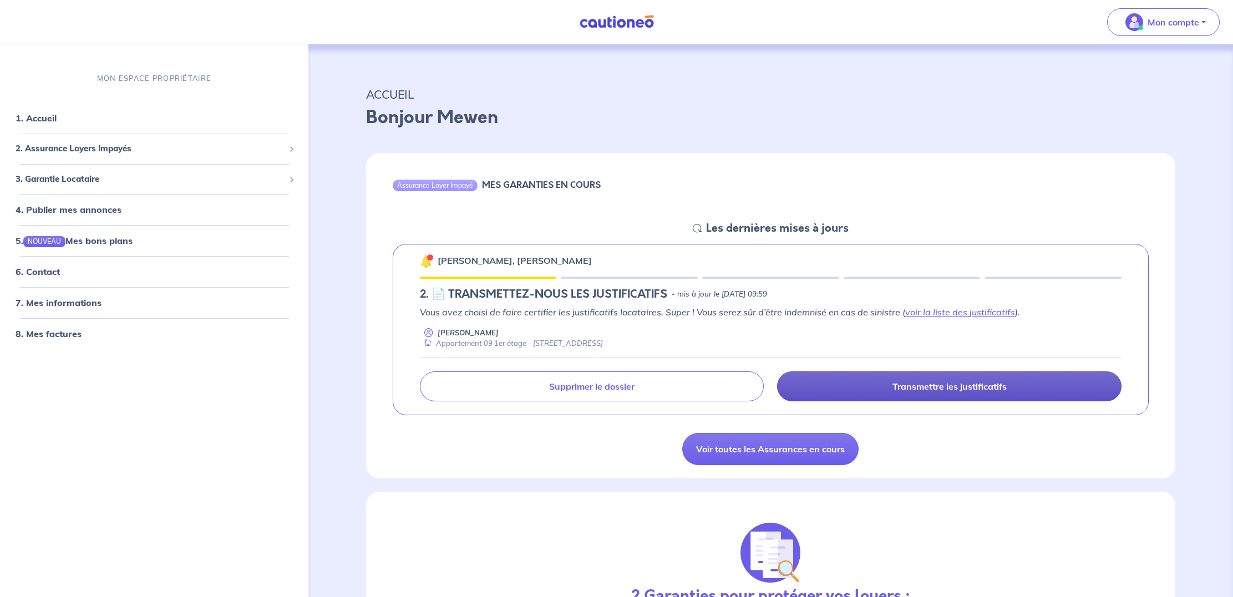
click at [911, 384] on p "Transmettre les justificatifs" at bounding box center [949, 386] width 114 height 11
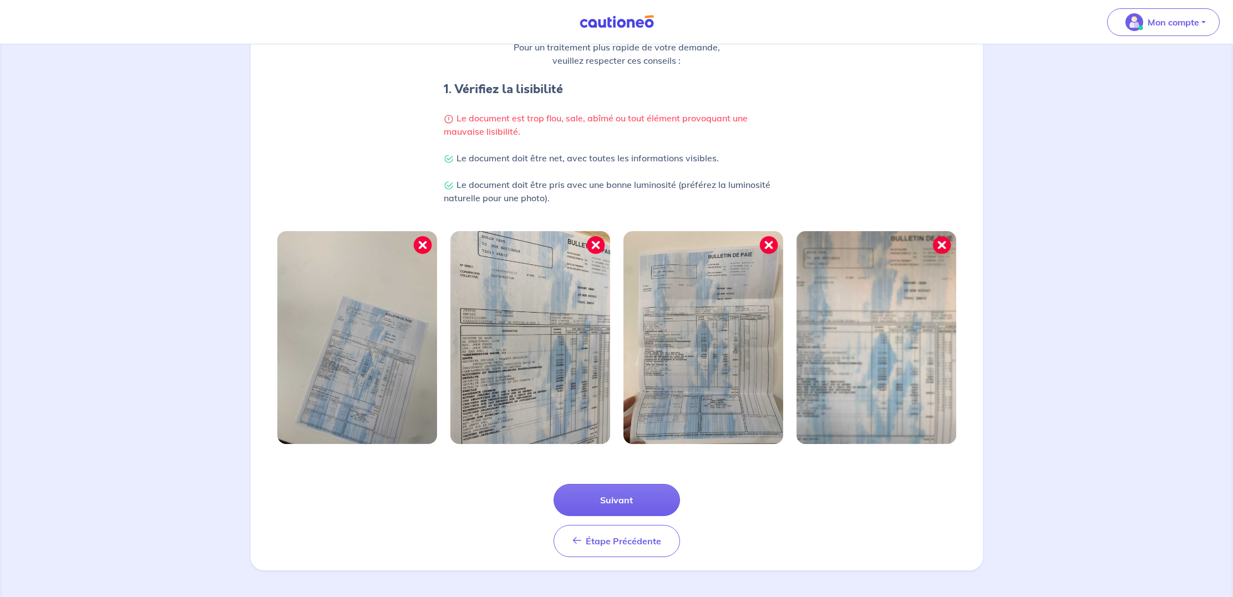
scroll to position [197, 0]
click at [606, 501] on button "Suivant" at bounding box center [616, 500] width 126 height 32
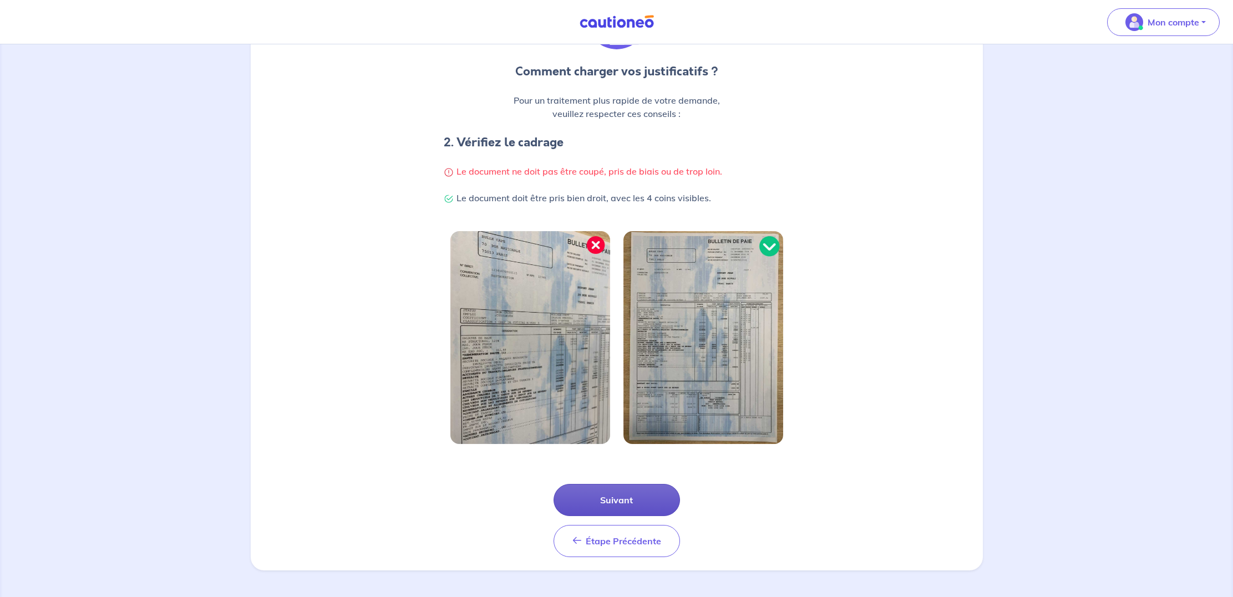
scroll to position [144, 0]
click at [623, 496] on button "Suivant" at bounding box center [616, 500] width 126 height 32
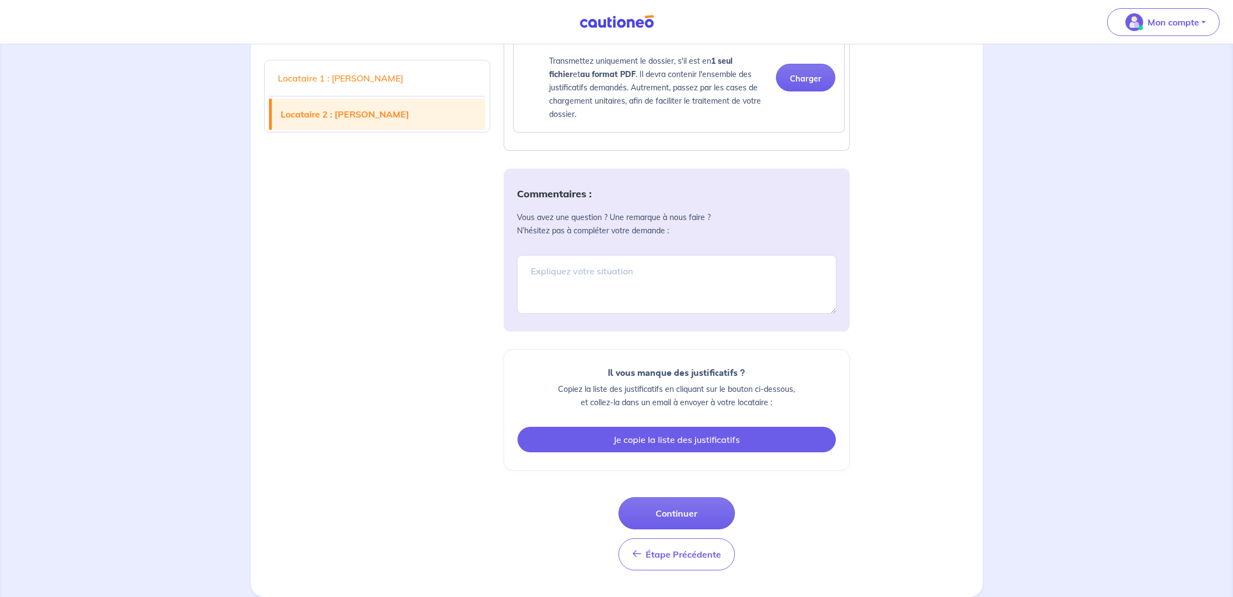
scroll to position [2054, 0]
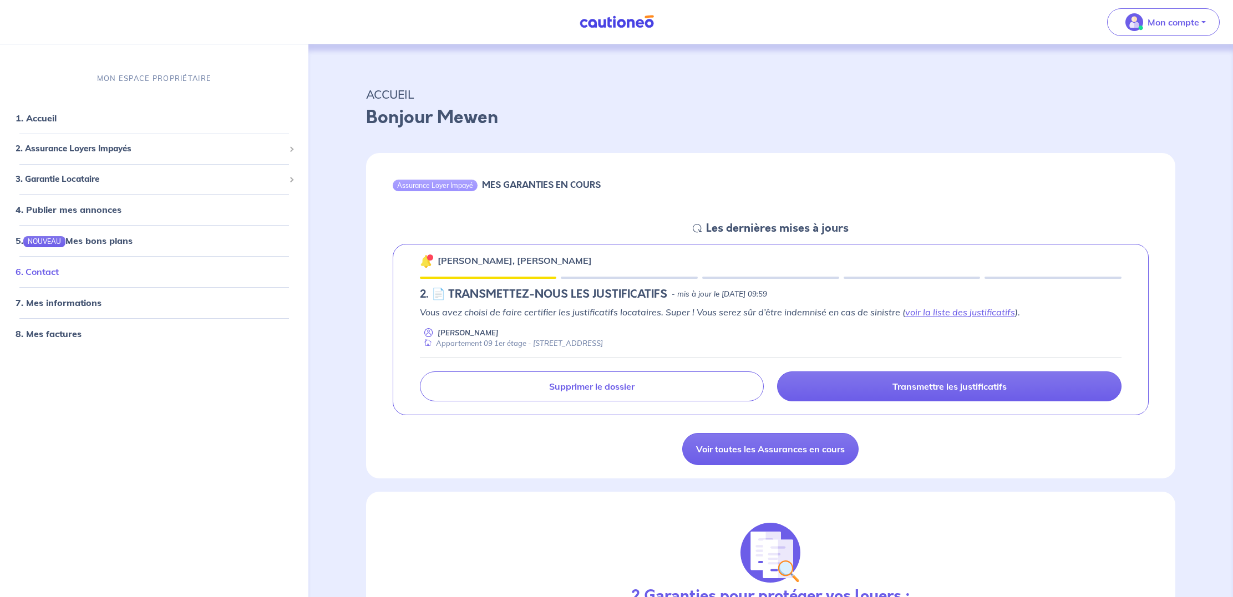
click at [45, 274] on link "6. Contact" at bounding box center [37, 271] width 43 height 11
